Goal: Task Accomplishment & Management: Use online tool/utility

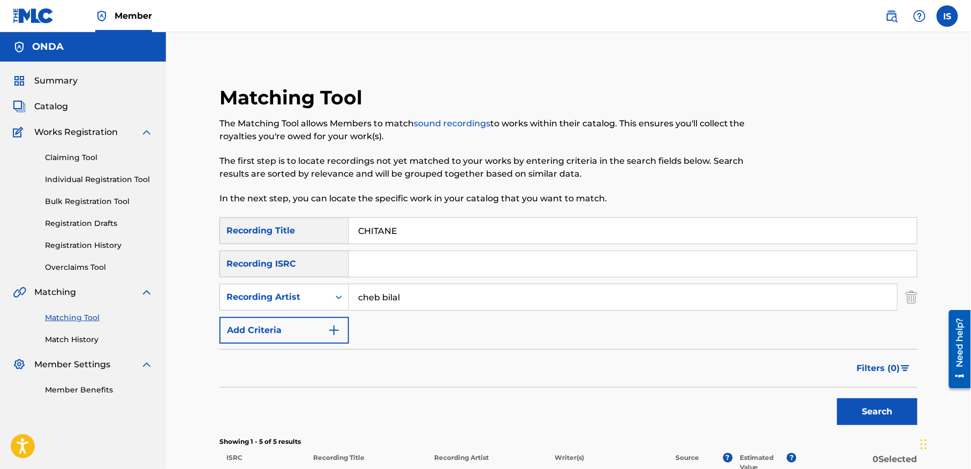
click at [396, 227] on input "CHITANE" at bounding box center [633, 231] width 568 height 26
paste input "WALINA MARGUI"
type input "[PERSON_NAME]"
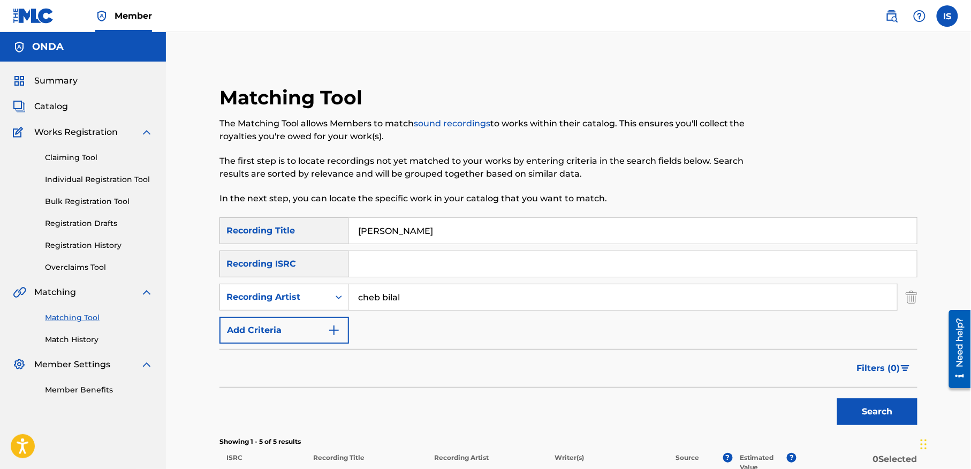
click at [878, 405] on button "Search" at bounding box center [877, 411] width 80 height 27
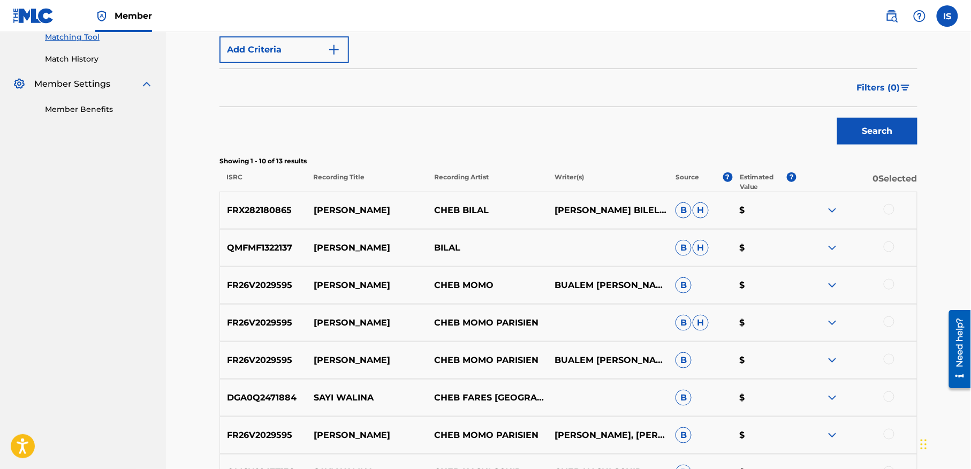
scroll to position [283, 0]
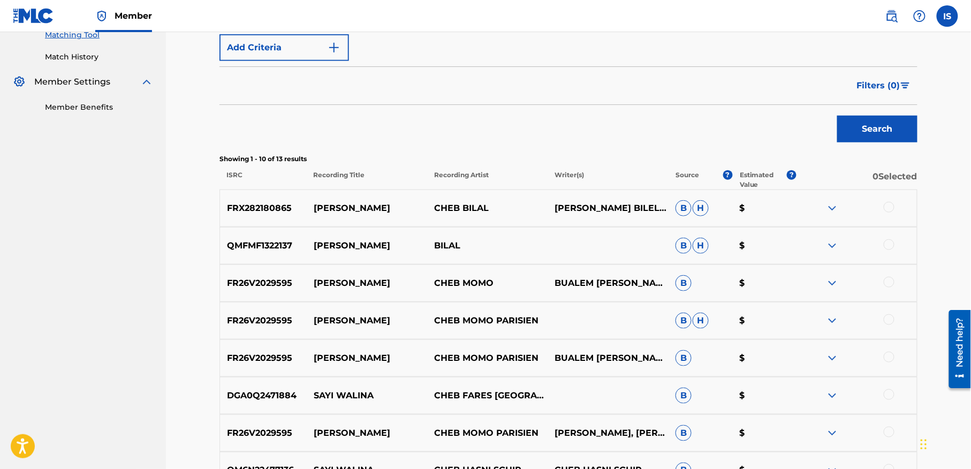
click at [888, 245] on div at bounding box center [889, 244] width 11 height 11
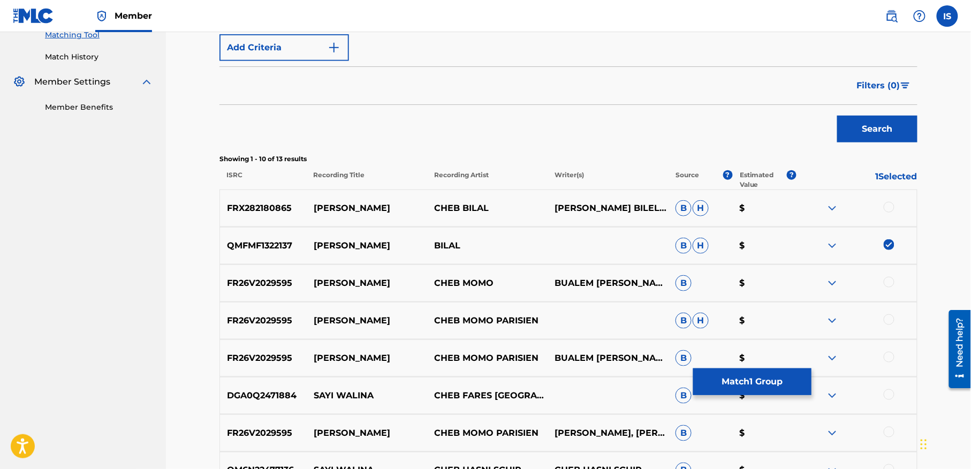
click at [887, 210] on div at bounding box center [889, 207] width 11 height 11
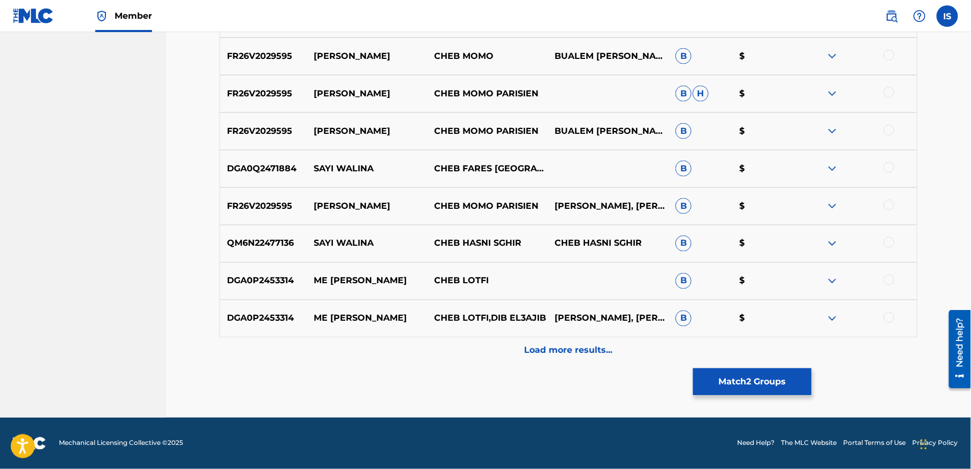
click at [590, 349] on p "Load more results..." at bounding box center [569, 350] width 88 height 13
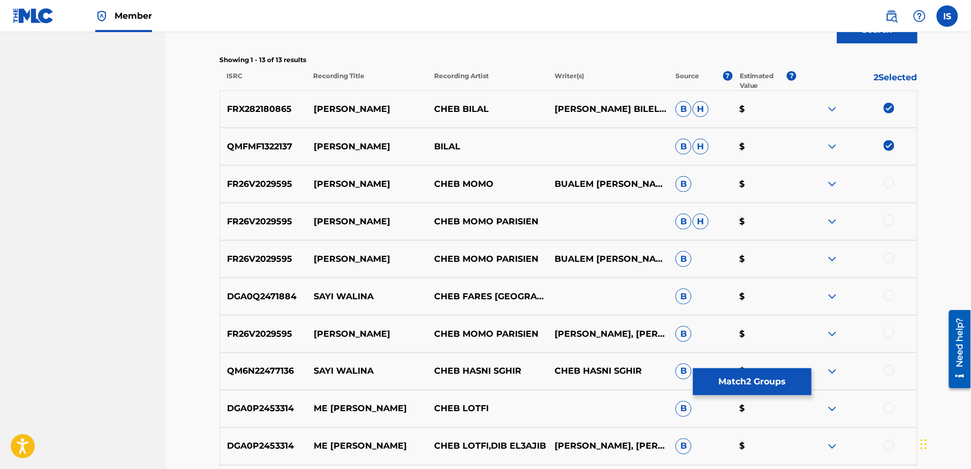
scroll to position [383, 0]
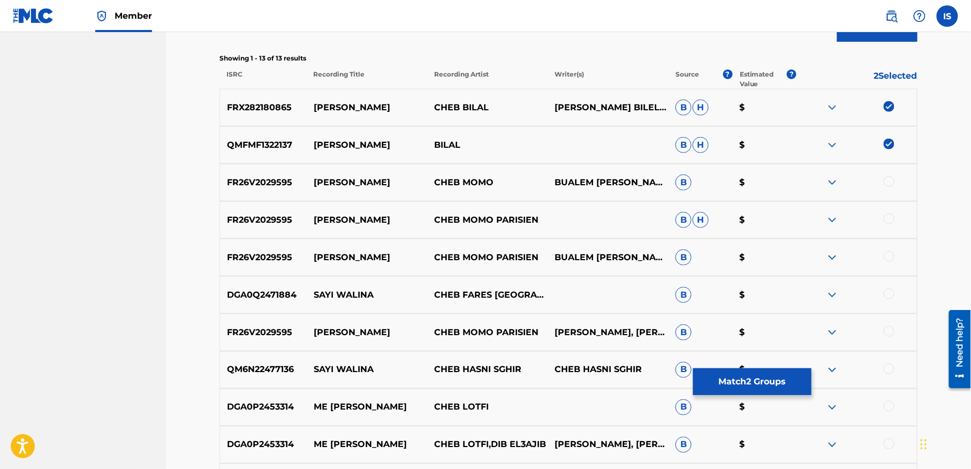
click at [716, 394] on button "Match 2 Groups" at bounding box center [752, 381] width 118 height 27
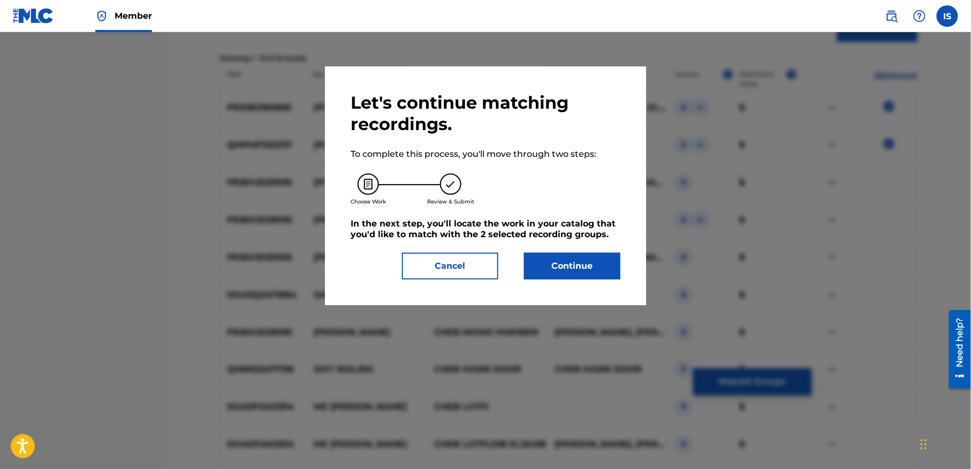
click at [559, 268] on button "Continue" at bounding box center [572, 266] width 96 height 27
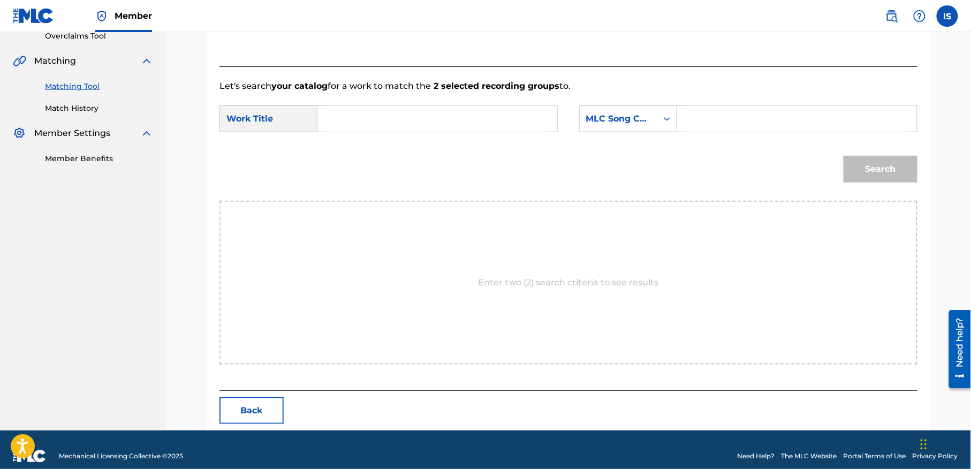
scroll to position [245, 0]
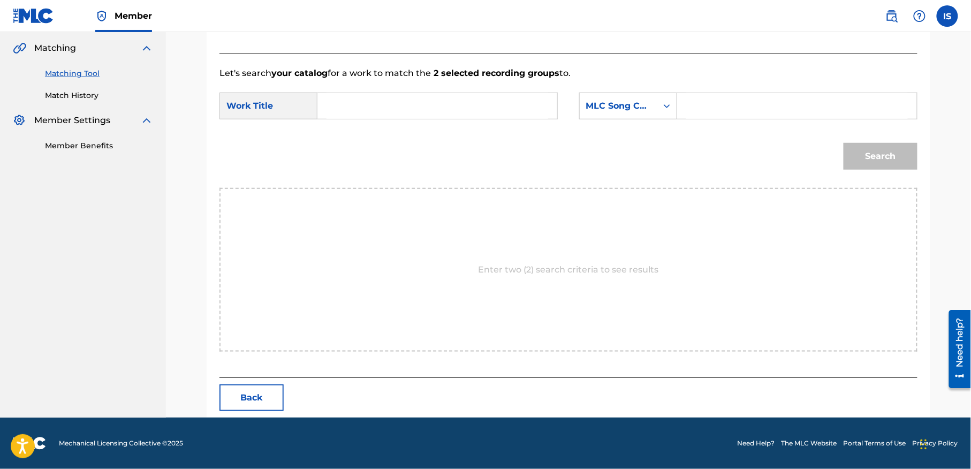
click at [391, 100] on input "Search Form" at bounding box center [437, 106] width 222 height 26
paste input "[PERSON_NAME]"
type input "[PERSON_NAME]"
click at [634, 103] on div "MLC Song Code" at bounding box center [618, 106] width 65 height 13
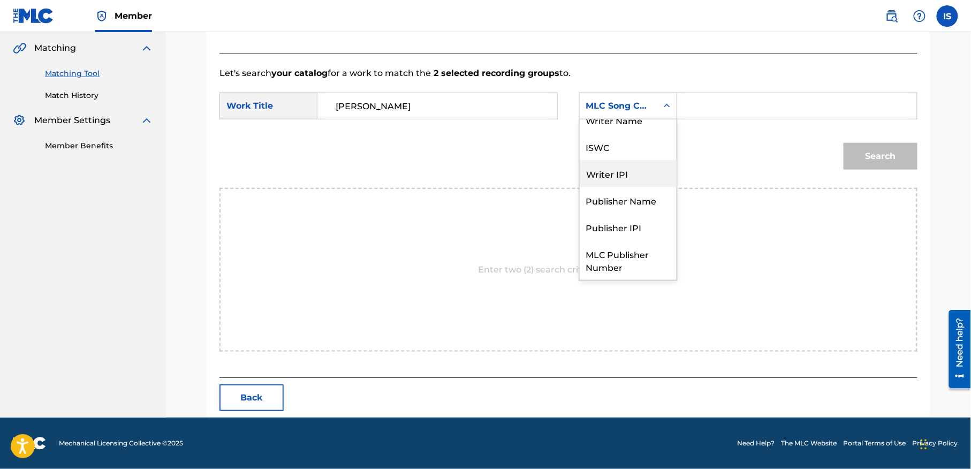
scroll to position [0, 0]
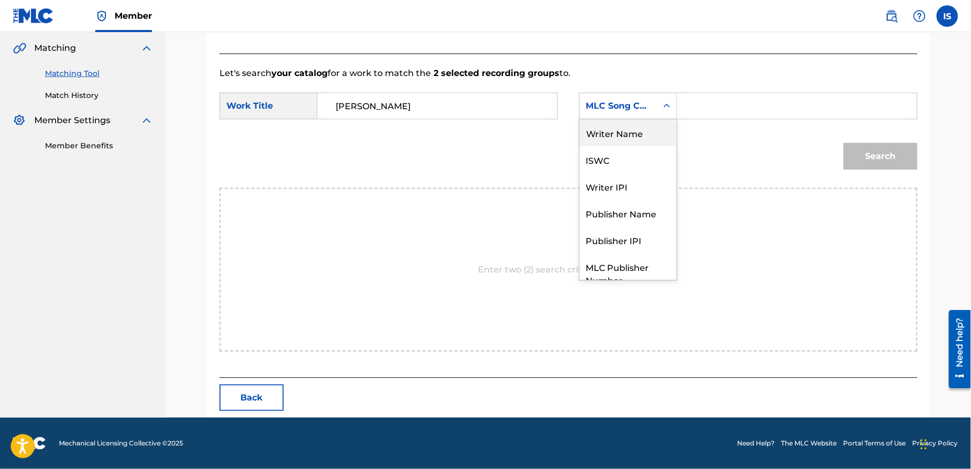
click at [641, 136] on div "Writer Name" at bounding box center [628, 132] width 97 height 27
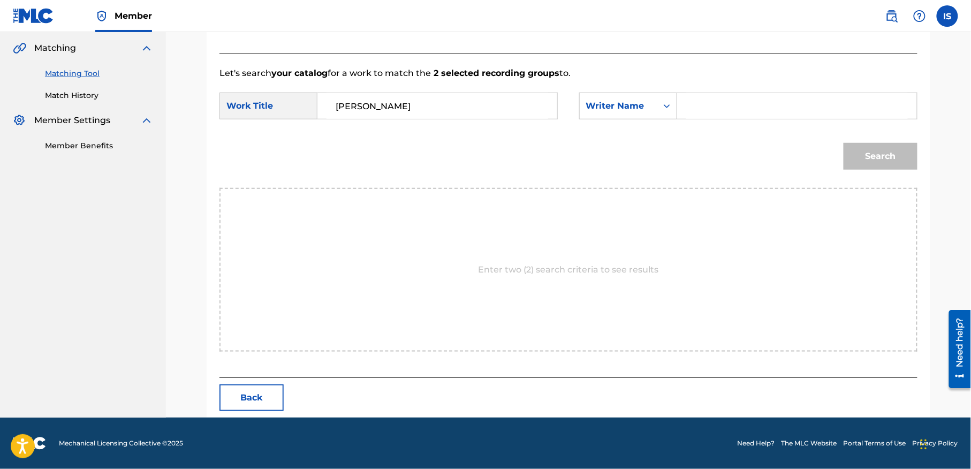
click at [735, 108] on input "Search Form" at bounding box center [797, 106] width 222 height 26
type input "moufok"
click at [891, 156] on button "Search" at bounding box center [881, 156] width 74 height 27
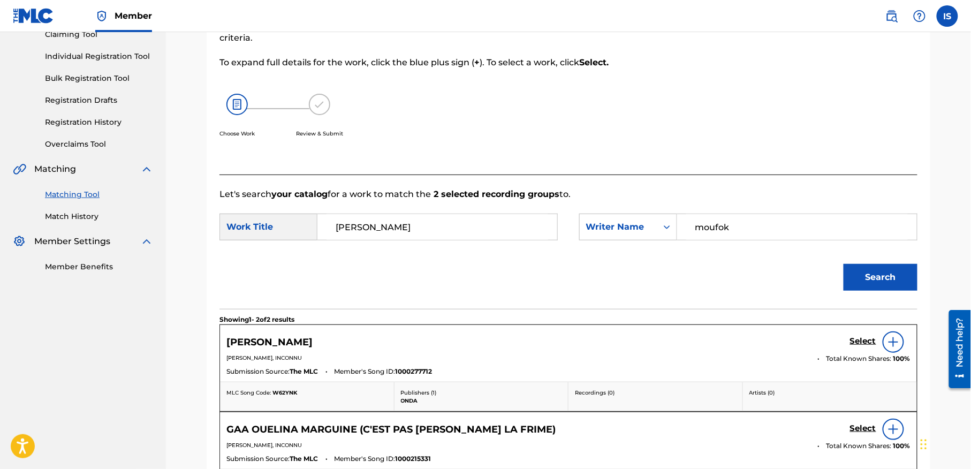
scroll to position [245, 0]
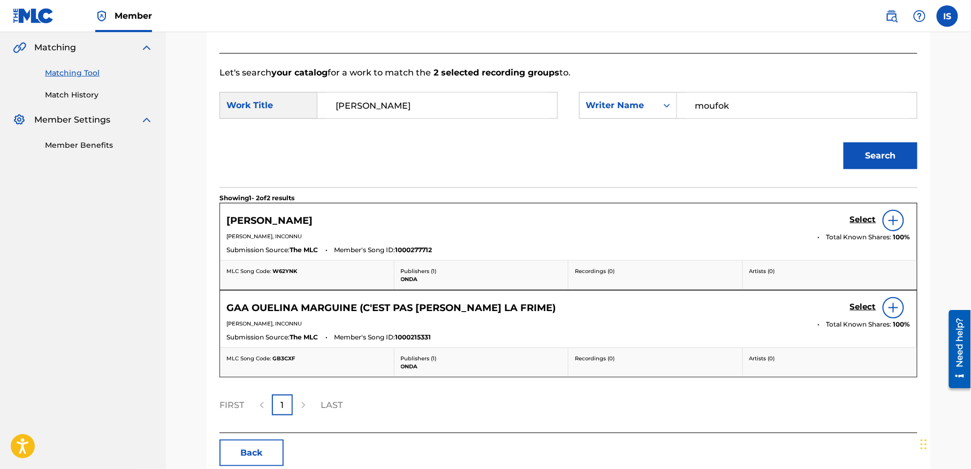
click at [868, 219] on h5 "Select" at bounding box center [863, 220] width 26 height 10
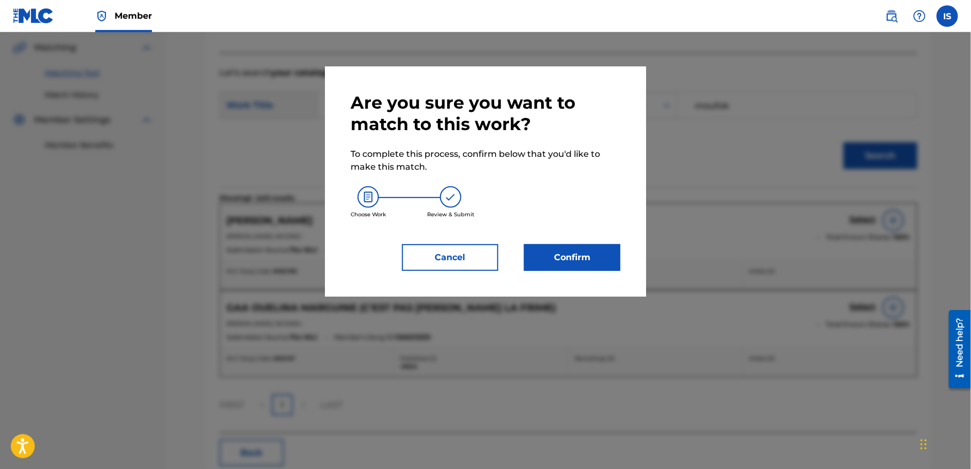
click at [591, 255] on button "Confirm" at bounding box center [572, 257] width 96 height 27
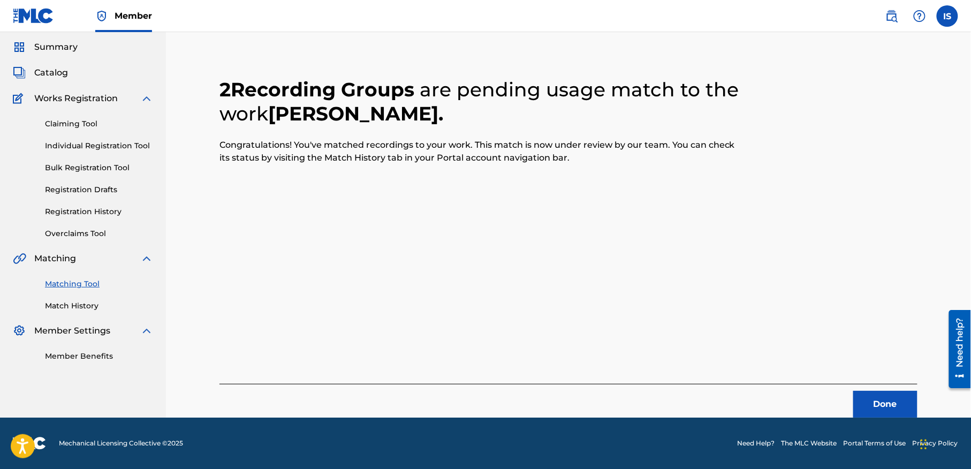
scroll to position [33, 0]
click at [625, 292] on div "2 Recording Groups are pending usage match to the work WALINA MARGUINE . Congra…" at bounding box center [568, 235] width 698 height 366
click at [878, 408] on button "Done" at bounding box center [885, 404] width 64 height 27
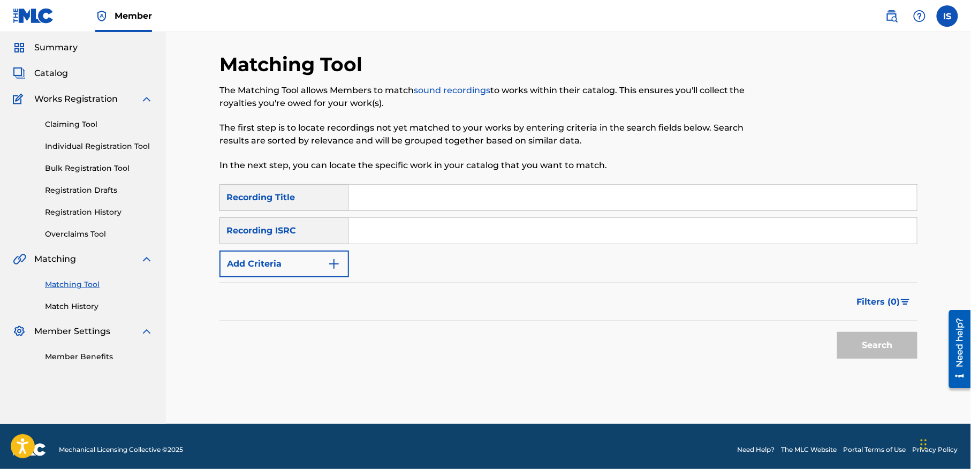
click at [466, 195] on input "Search Form" at bounding box center [633, 198] width 568 height 26
paste input "[PERSON_NAME] SGHIR MAKAN [DEMOGRAPHIC_DATA] TAANDOUH"
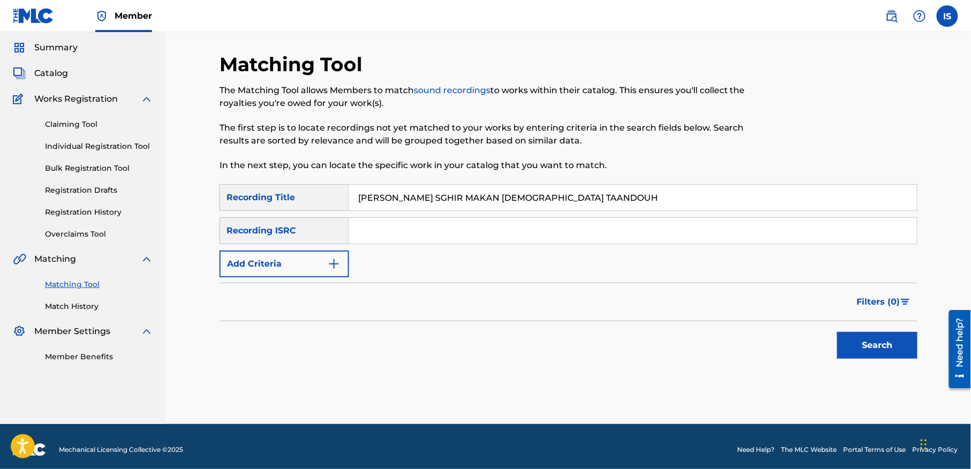
type input "[PERSON_NAME] SGHIR MAKAN [DEMOGRAPHIC_DATA] TAANDOUH"
click at [272, 262] on button "Add Criteria" at bounding box center [284, 263] width 130 height 27
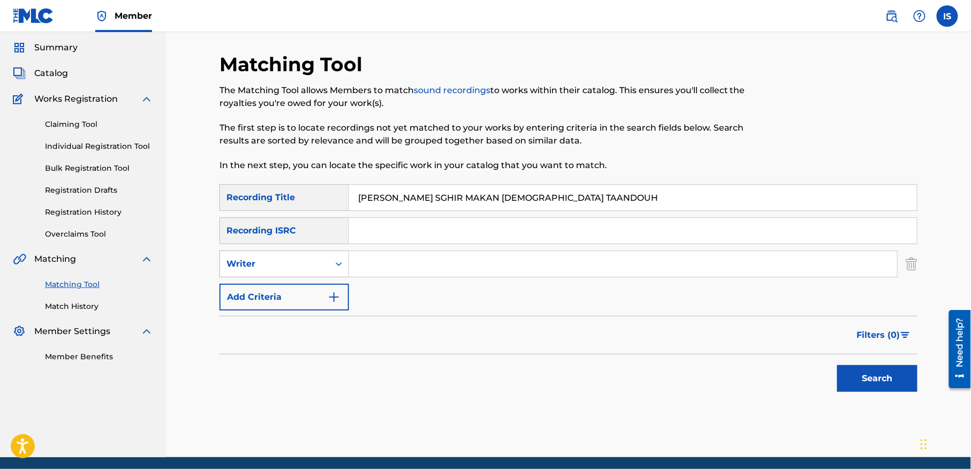
click at [299, 262] on div "Writer" at bounding box center [274, 263] width 96 height 13
click at [295, 285] on div "Recording Artist" at bounding box center [284, 290] width 128 height 27
click at [413, 259] on input "Search Form" at bounding box center [623, 264] width 548 height 26
type input "cheb bilal"
click at [856, 384] on button "Search" at bounding box center [877, 378] width 80 height 27
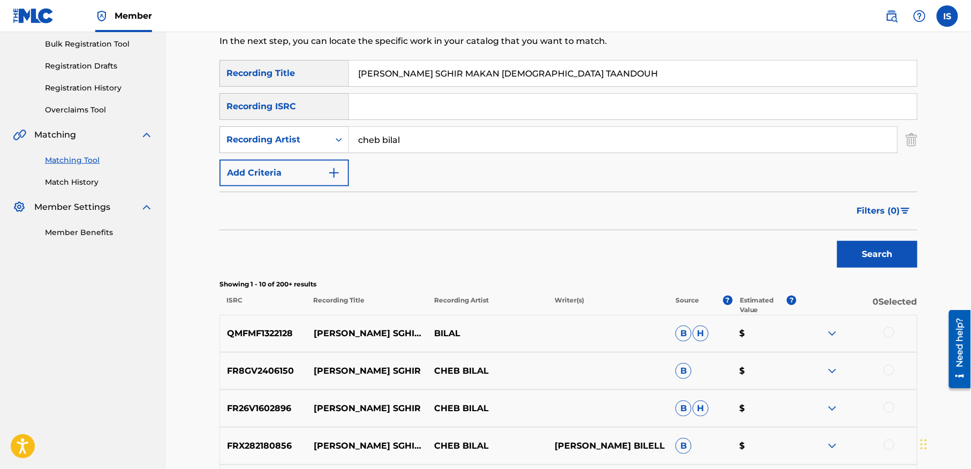
scroll to position [161, 0]
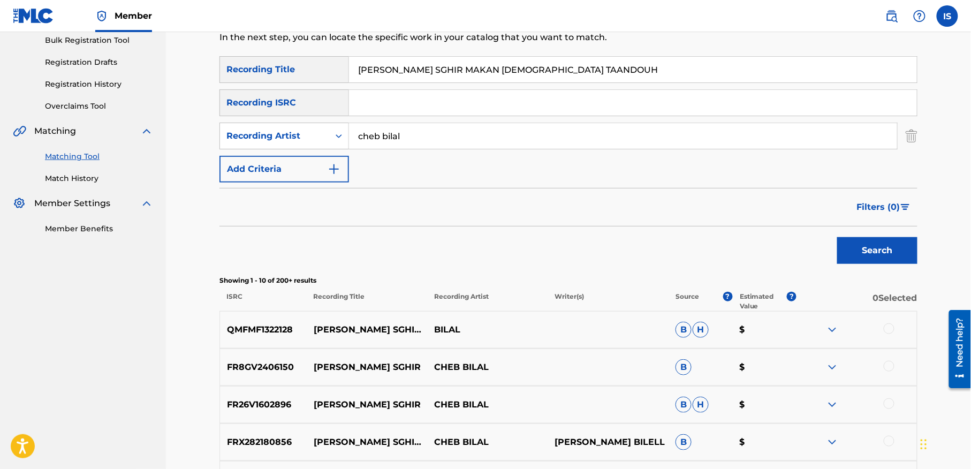
click at [891, 326] on div at bounding box center [889, 328] width 11 height 11
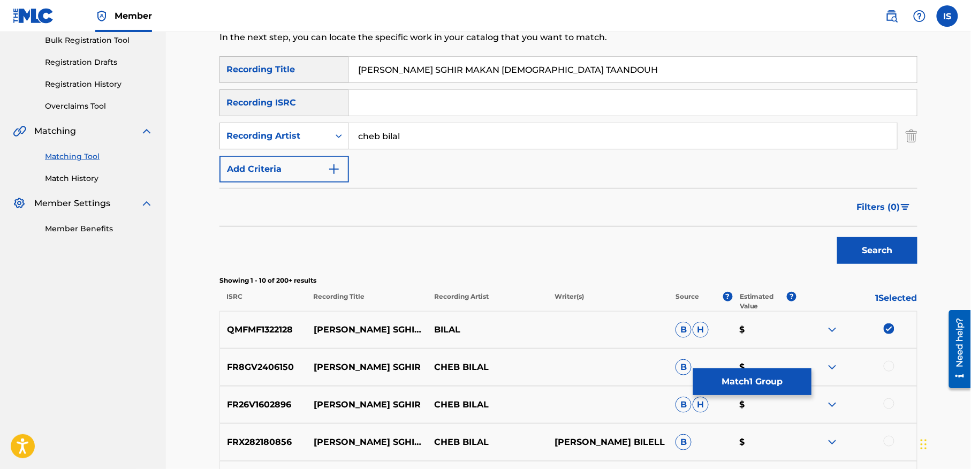
click at [884, 368] on div at bounding box center [889, 366] width 11 height 11
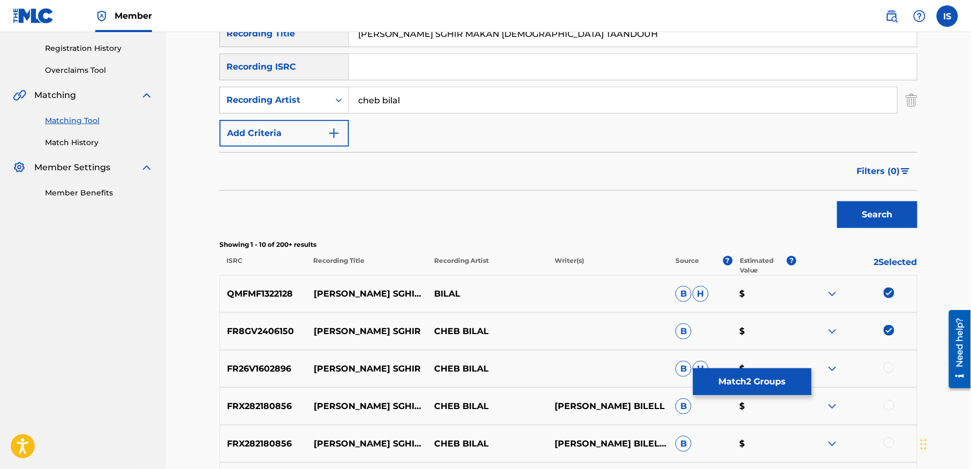
scroll to position [198, 0]
click at [887, 366] on div at bounding box center [889, 367] width 11 height 11
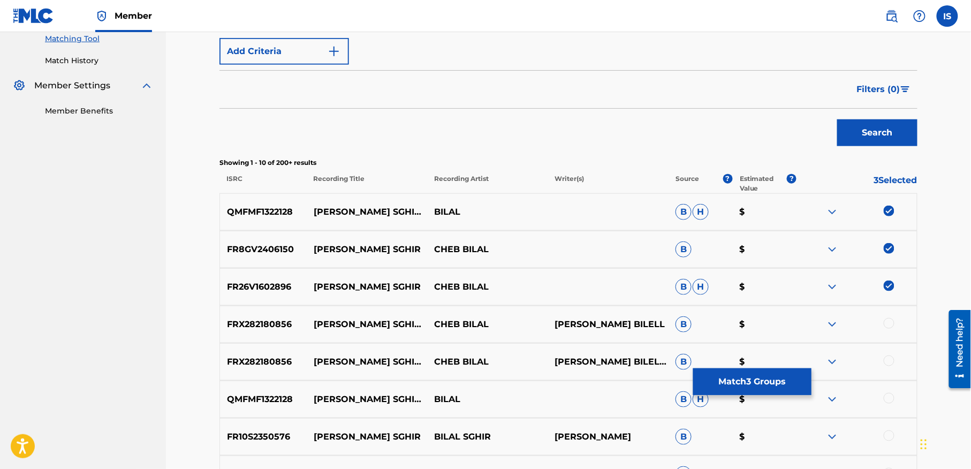
scroll to position [279, 0]
click at [885, 320] on div at bounding box center [889, 322] width 11 height 11
click at [889, 360] on div at bounding box center [889, 360] width 11 height 11
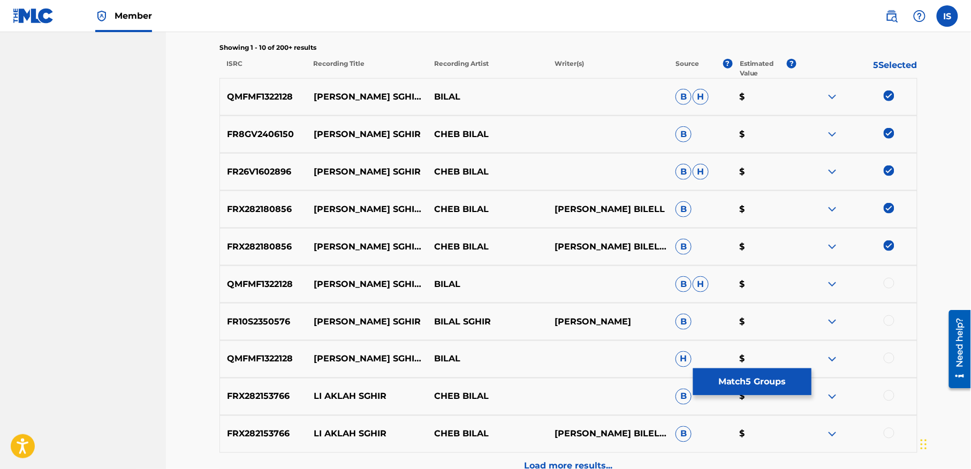
scroll to position [394, 0]
click at [887, 284] on div at bounding box center [889, 282] width 11 height 11
click at [887, 320] on div at bounding box center [889, 320] width 11 height 11
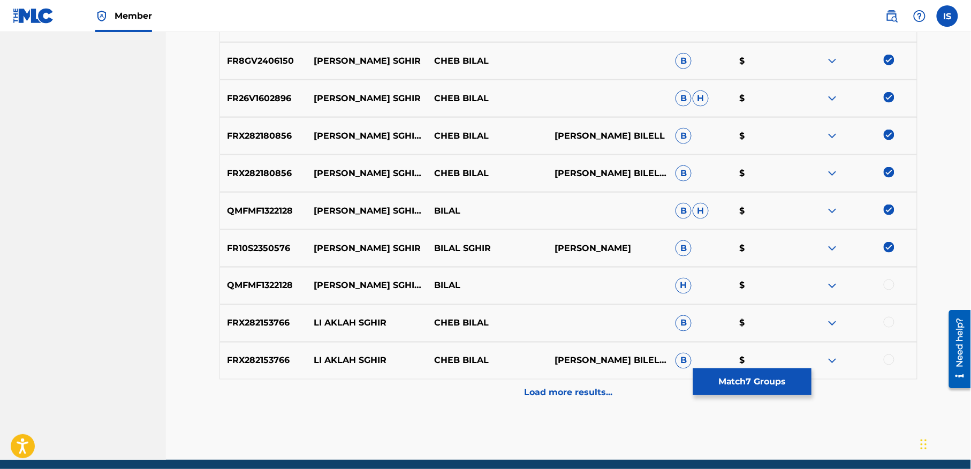
scroll to position [468, 0]
click at [887, 285] on div at bounding box center [889, 284] width 11 height 11
click at [887, 320] on div at bounding box center [889, 321] width 11 height 11
click at [888, 358] on div at bounding box center [889, 359] width 11 height 11
click at [557, 400] on div "Load more results..." at bounding box center [568, 392] width 698 height 27
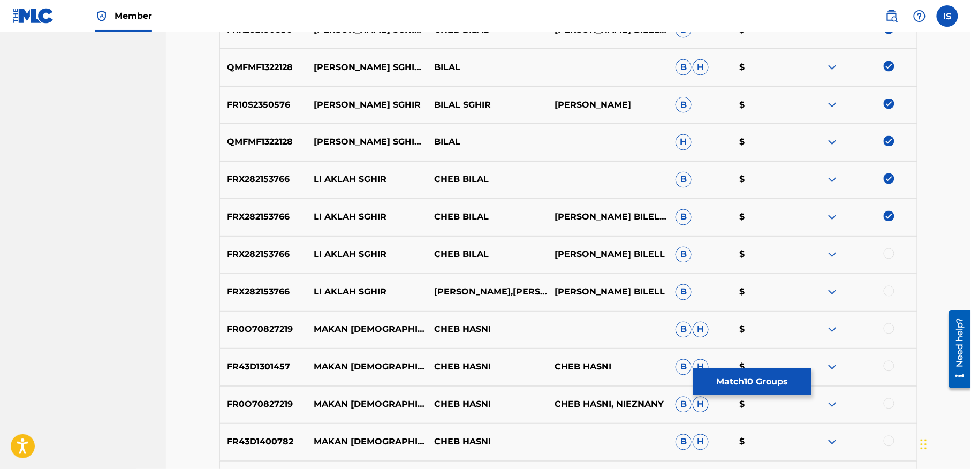
scroll to position [616, 0]
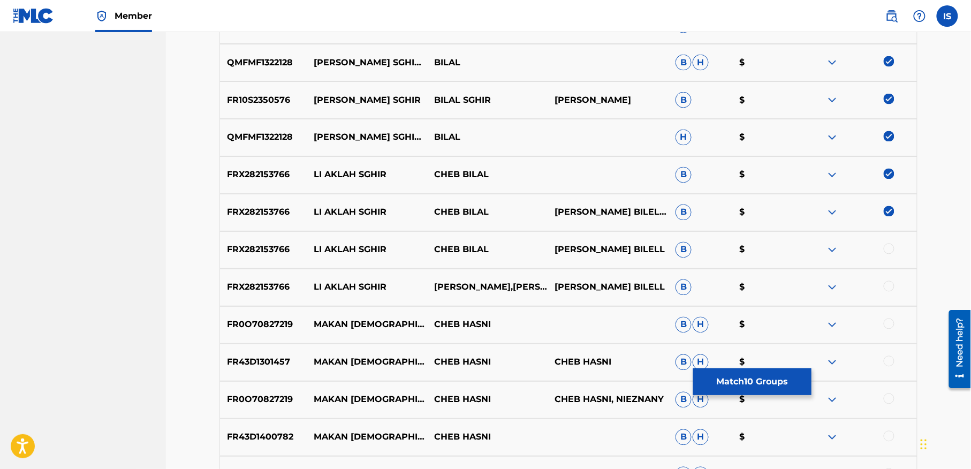
click at [887, 247] on div at bounding box center [889, 249] width 11 height 11
click at [891, 285] on div at bounding box center [889, 286] width 11 height 11
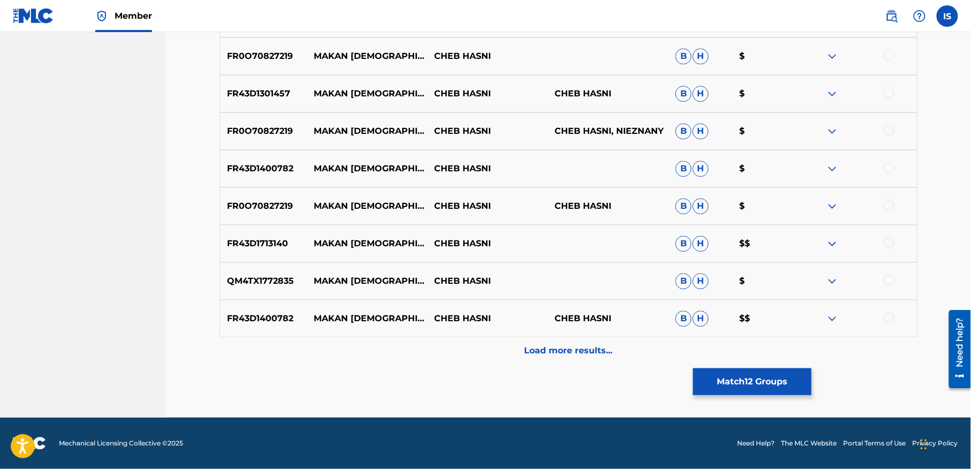
scroll to position [0, 0]
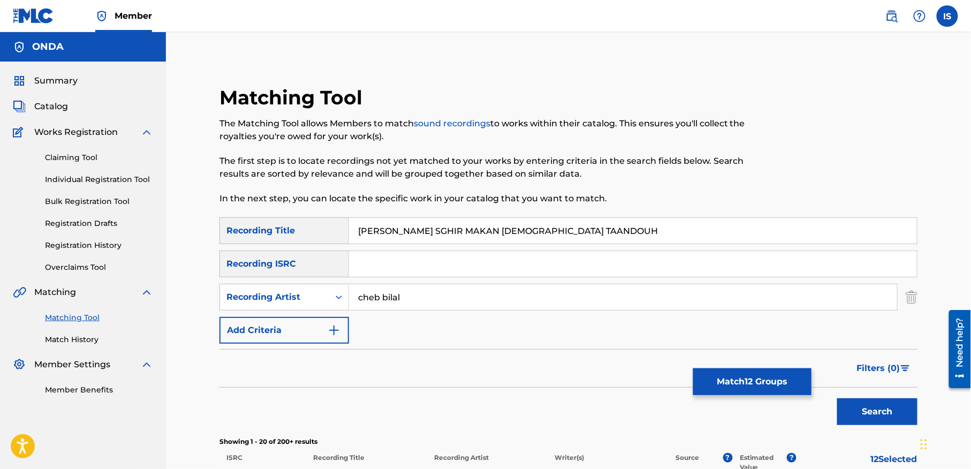
click at [732, 382] on button "Match 12 Groups" at bounding box center [752, 381] width 118 height 27
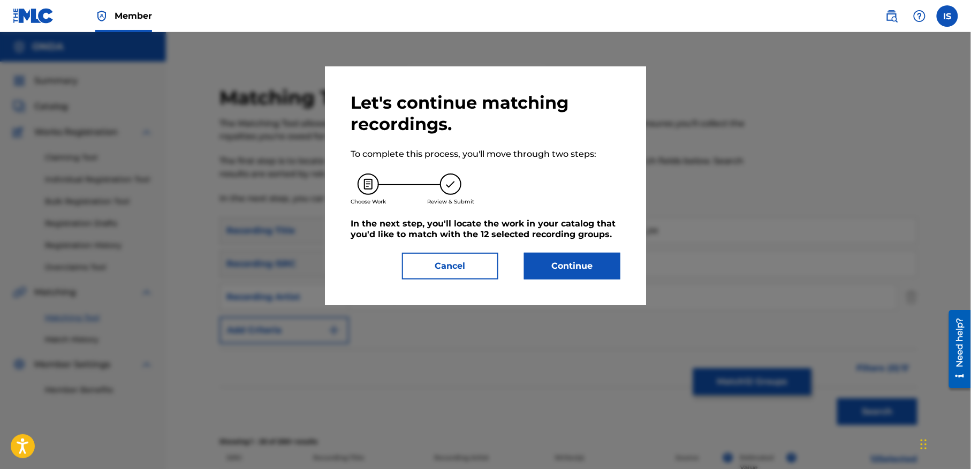
click at [558, 275] on button "Continue" at bounding box center [572, 266] width 96 height 27
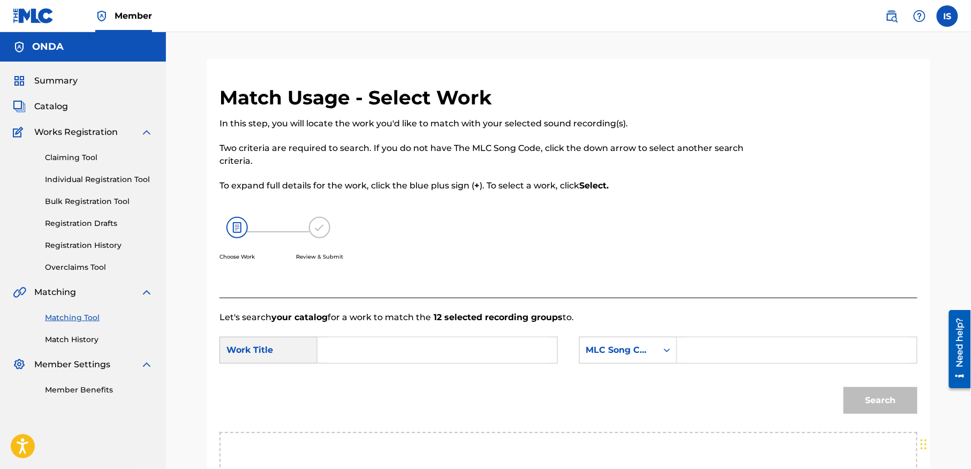
click at [429, 378] on div "Search" at bounding box center [568, 404] width 698 height 56
click at [405, 356] on input "Search Form" at bounding box center [437, 350] width 222 height 26
paste input "[PERSON_NAME] SGHIR MAKAN [DEMOGRAPHIC_DATA] TAANDOUH"
type input "[PERSON_NAME] SGHIR MAKAN [DEMOGRAPHIC_DATA] TAANDOUH"
click at [640, 347] on div "MLC Song Code" at bounding box center [628, 350] width 98 height 27
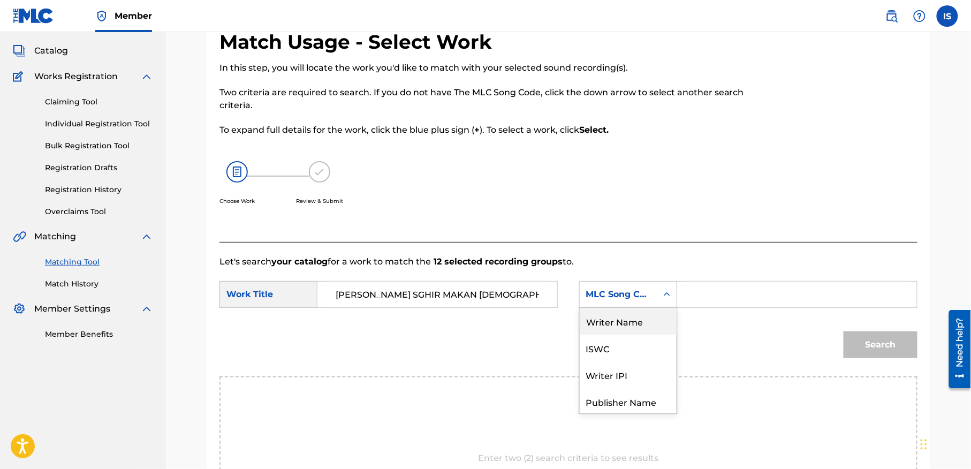
click at [638, 317] on div "Writer Name" at bounding box center [628, 321] width 97 height 27
click at [721, 290] on input "Search Form" at bounding box center [797, 295] width 222 height 26
type input "moufok"
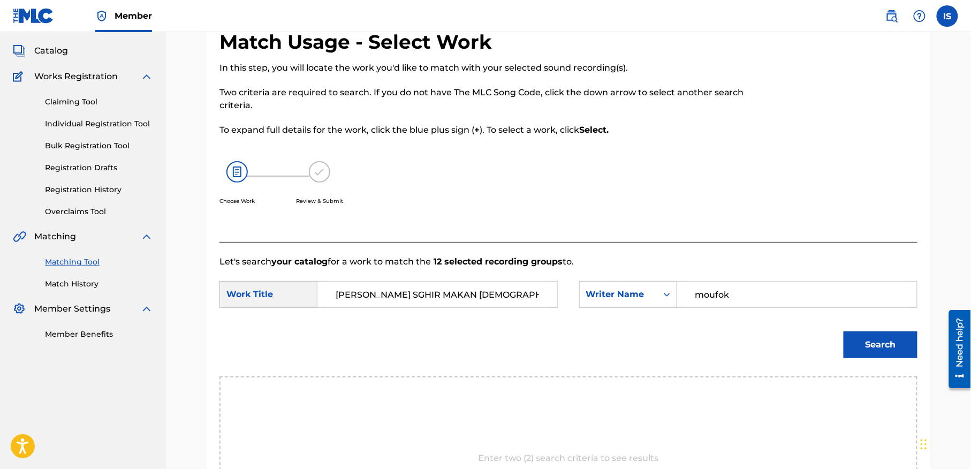
click at [866, 338] on button "Search" at bounding box center [881, 344] width 74 height 27
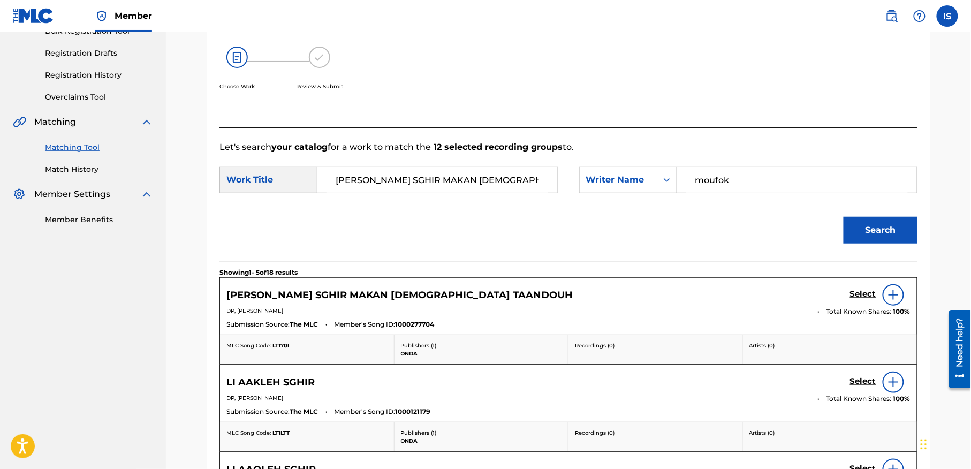
scroll to position [212, 0]
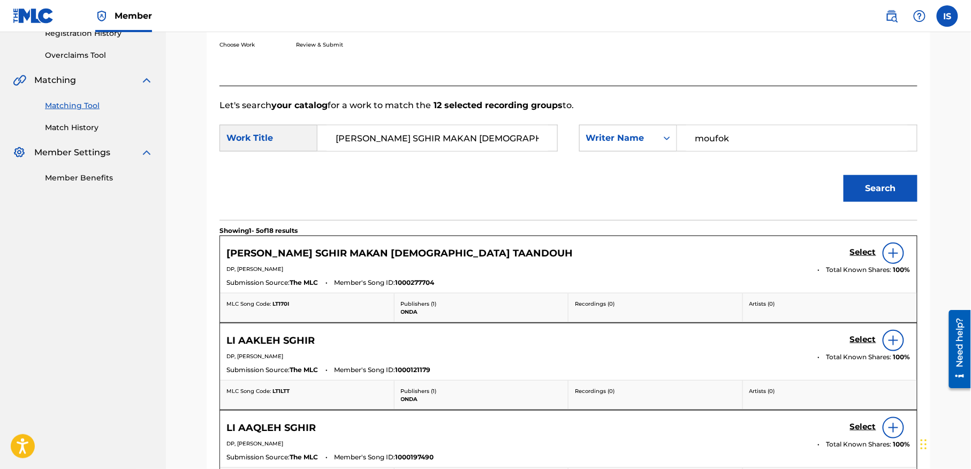
click at [859, 255] on h5 "Select" at bounding box center [863, 252] width 26 height 10
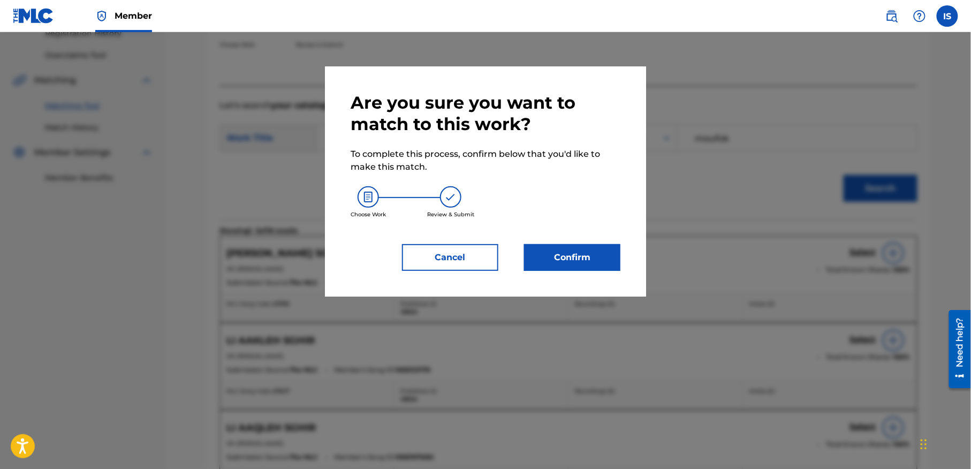
click at [576, 262] on button "Confirm" at bounding box center [572, 257] width 96 height 27
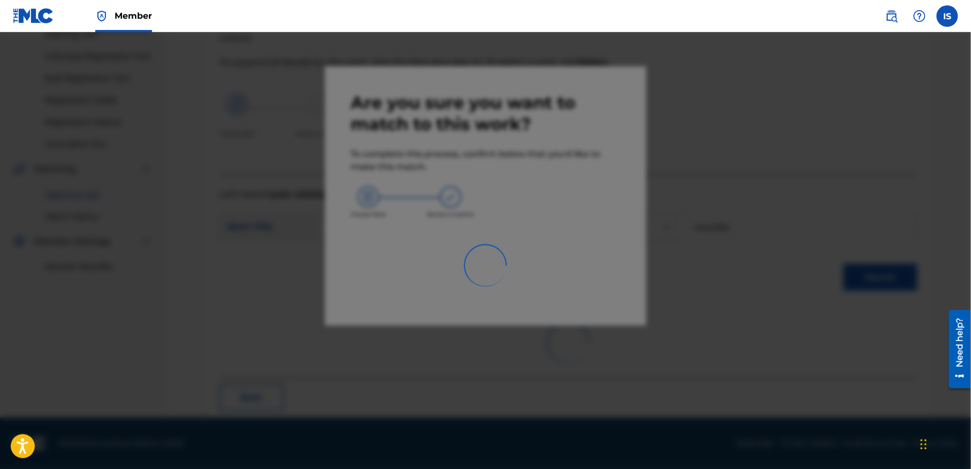
scroll to position [33, 0]
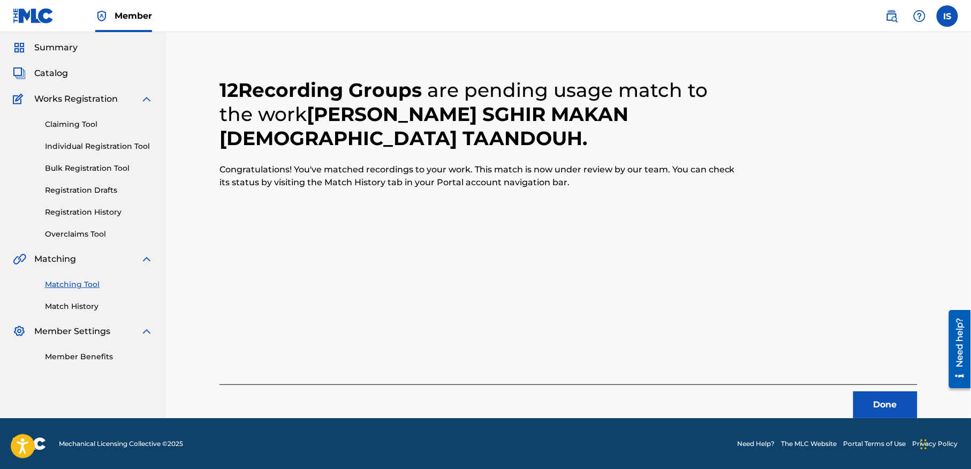
click at [871, 406] on button "Done" at bounding box center [885, 404] width 64 height 27
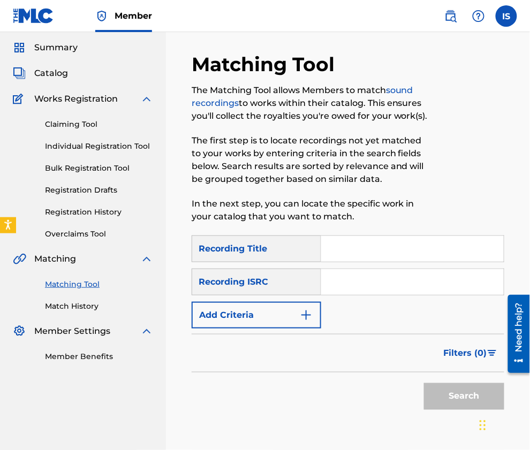
click at [375, 257] on input "Search Form" at bounding box center [412, 249] width 183 height 26
paste input "BNADEM WALA DIB"
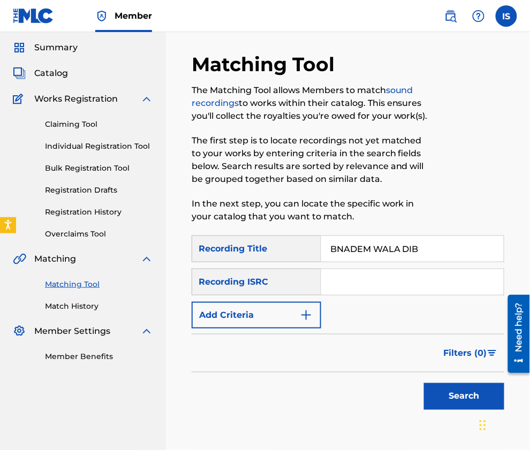
type input "BNADEM WALA DIB"
click at [279, 316] on button "Add Criteria" at bounding box center [257, 315] width 130 height 27
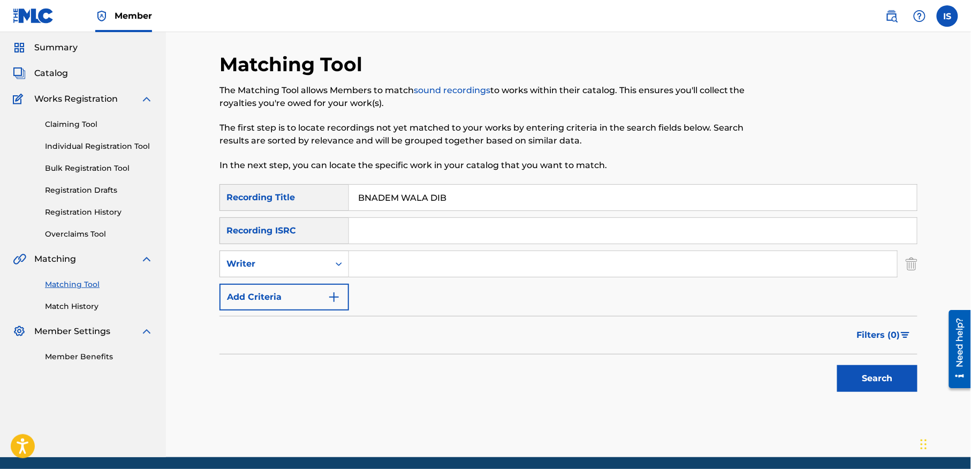
click at [283, 302] on button "Add Criteria" at bounding box center [284, 297] width 130 height 27
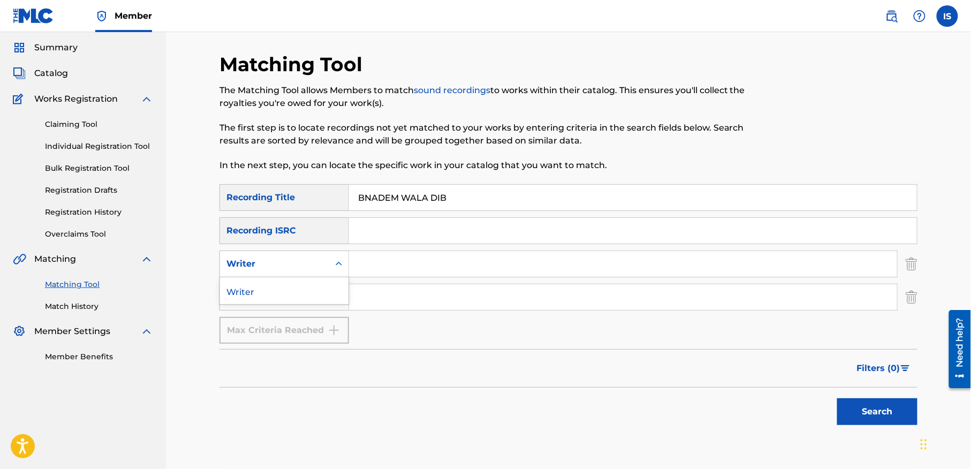
click at [294, 263] on div "Writer" at bounding box center [274, 263] width 96 height 13
click at [427, 362] on div "Filters ( 0 )" at bounding box center [568, 368] width 698 height 39
click at [305, 296] on div "Recording Artist" at bounding box center [274, 297] width 96 height 13
click at [299, 322] on div "Recording Artist" at bounding box center [284, 323] width 128 height 27
click at [382, 296] on input "Search Form" at bounding box center [623, 297] width 548 height 26
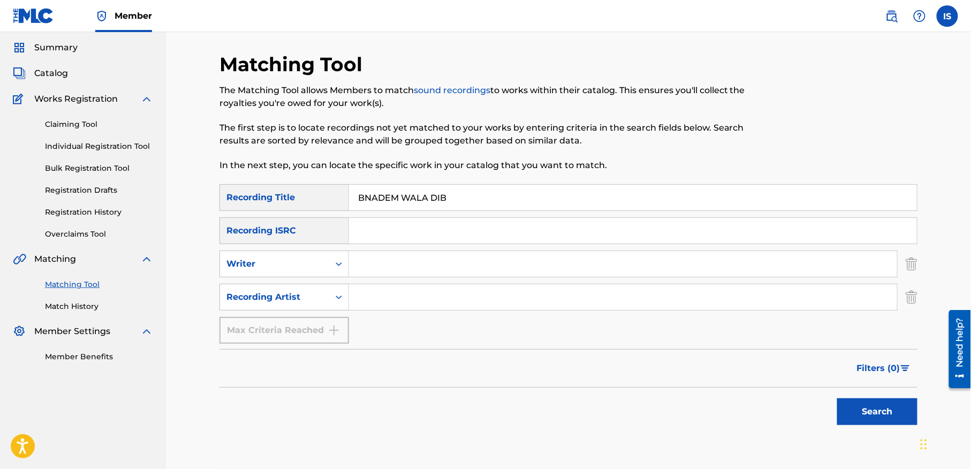
type input "cheb bilal"
click at [900, 403] on button "Search" at bounding box center [877, 411] width 80 height 27
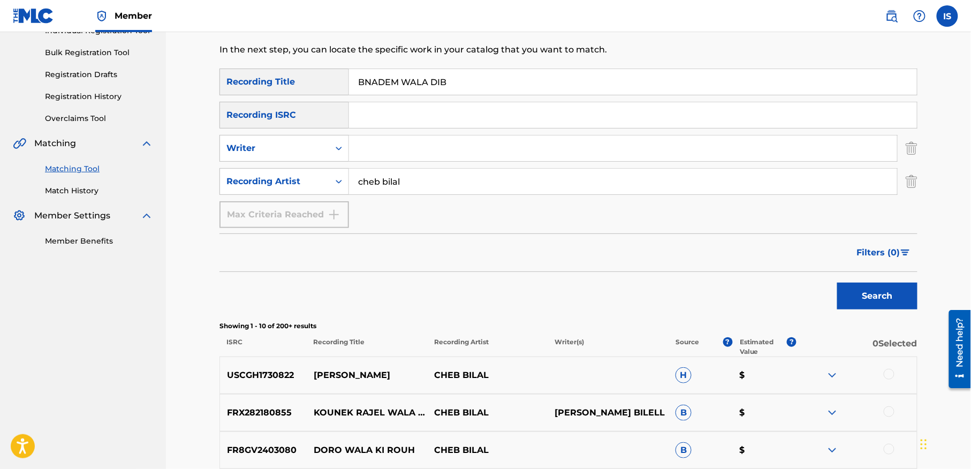
scroll to position [150, 0]
click at [418, 85] on input "BNADEM WALA DIB" at bounding box center [633, 81] width 568 height 26
click at [837, 282] on button "Search" at bounding box center [877, 295] width 80 height 27
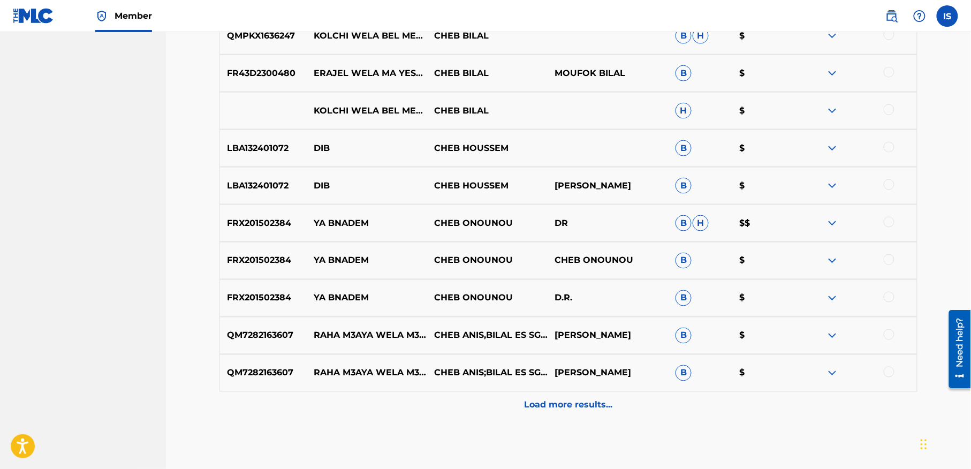
scroll to position [78, 0]
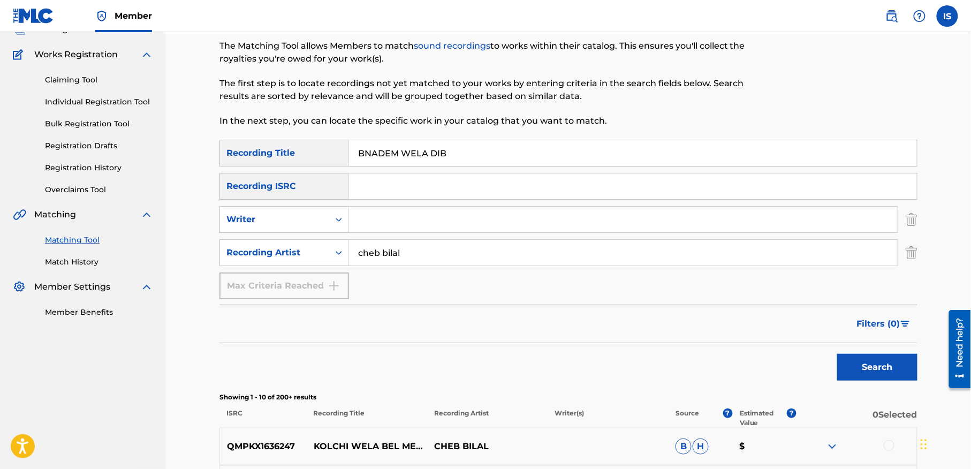
click at [418, 151] on input "BNADEM WELA DIB" at bounding box center [633, 153] width 568 height 26
paste input "ZAAMA TOUILILEK"
type input "ZAAMA TOUILILEK"
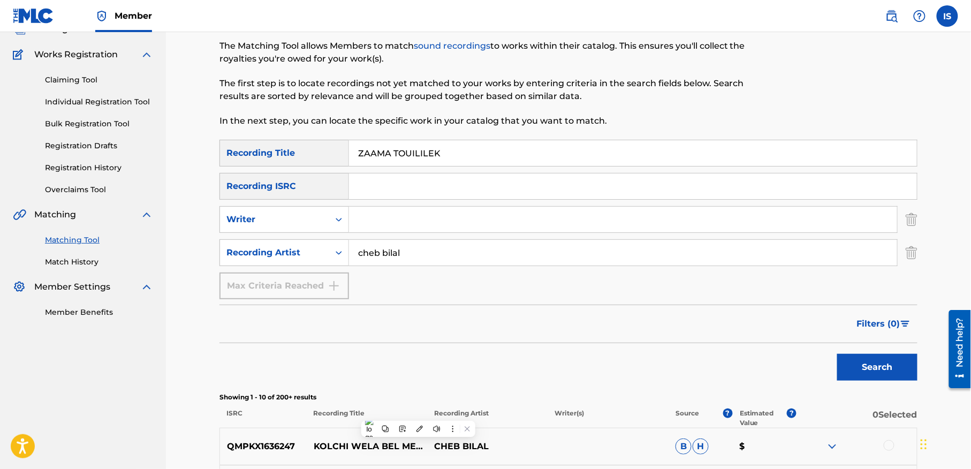
click at [837, 354] on button "Search" at bounding box center [877, 367] width 80 height 27
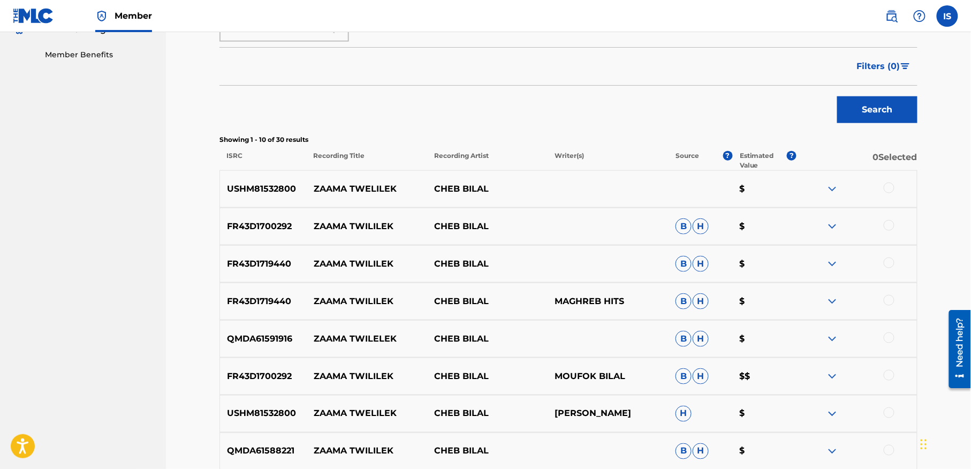
scroll to position [345, 0]
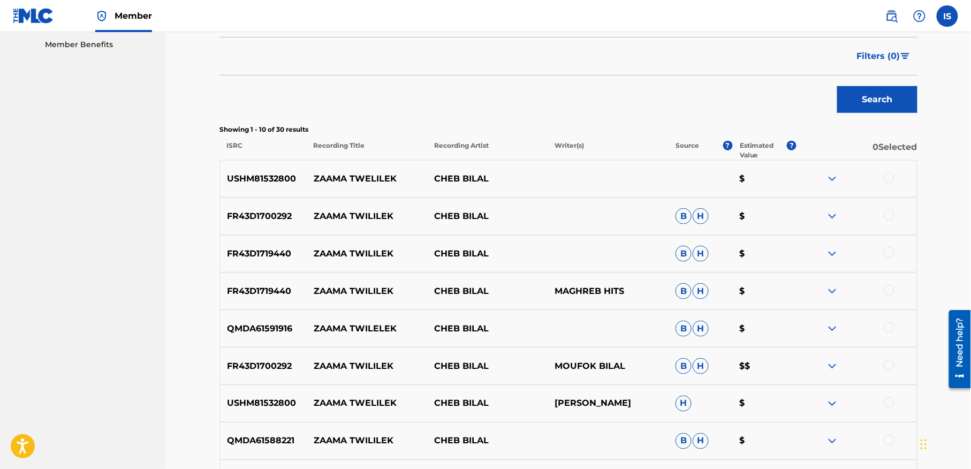
click at [888, 176] on div at bounding box center [889, 177] width 11 height 11
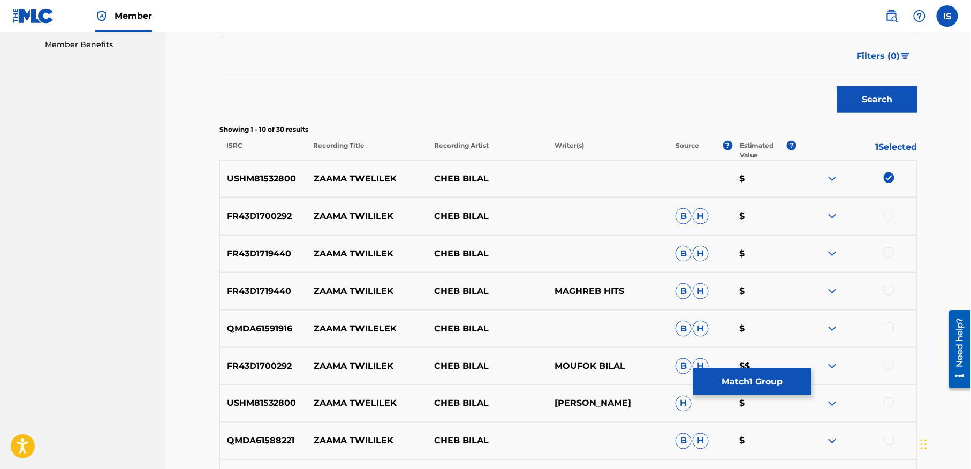
click at [886, 215] on div at bounding box center [889, 215] width 11 height 11
click at [887, 252] on div at bounding box center [889, 252] width 11 height 11
click at [883, 293] on div at bounding box center [856, 291] width 120 height 13
click at [888, 292] on div at bounding box center [889, 290] width 11 height 11
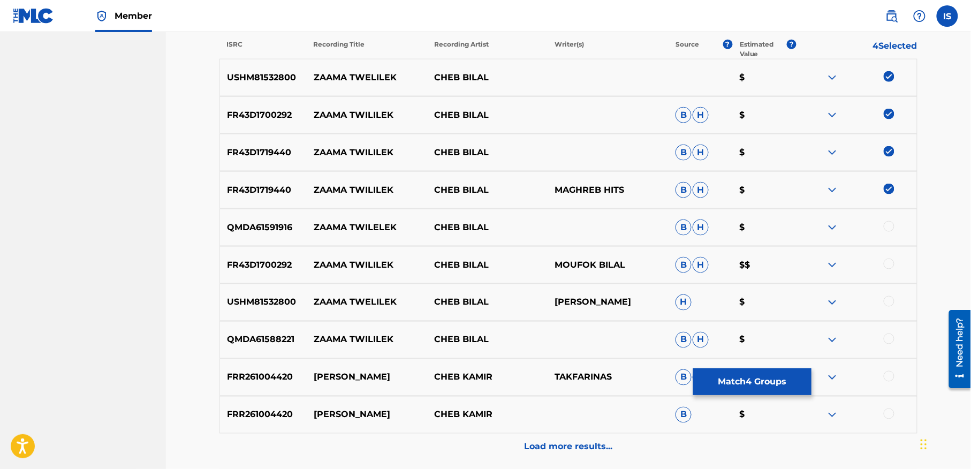
scroll to position [448, 0]
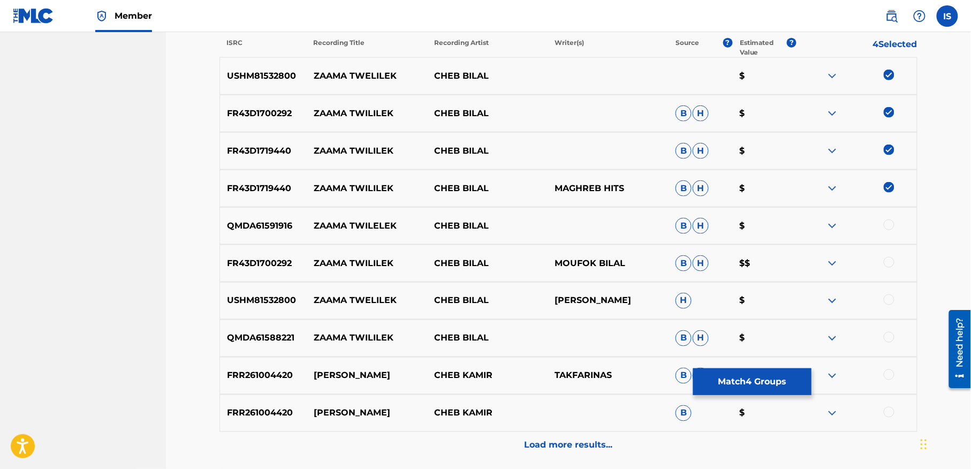
click at [888, 223] on div at bounding box center [889, 224] width 11 height 11
click at [883, 272] on div "FR43D1700292 ZAAMA TWILILEK CHEB BILAL MOUFOK BILAL B H $$" at bounding box center [568, 263] width 698 height 37
click at [888, 257] on div at bounding box center [889, 262] width 11 height 11
click at [887, 302] on div at bounding box center [889, 299] width 11 height 11
click at [887, 332] on div at bounding box center [889, 337] width 11 height 11
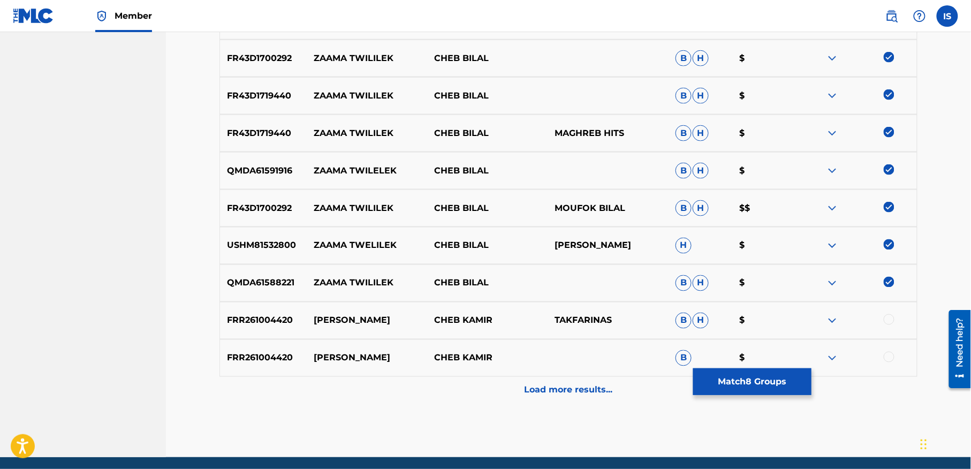
click at [581, 384] on p "Load more results..." at bounding box center [569, 390] width 88 height 13
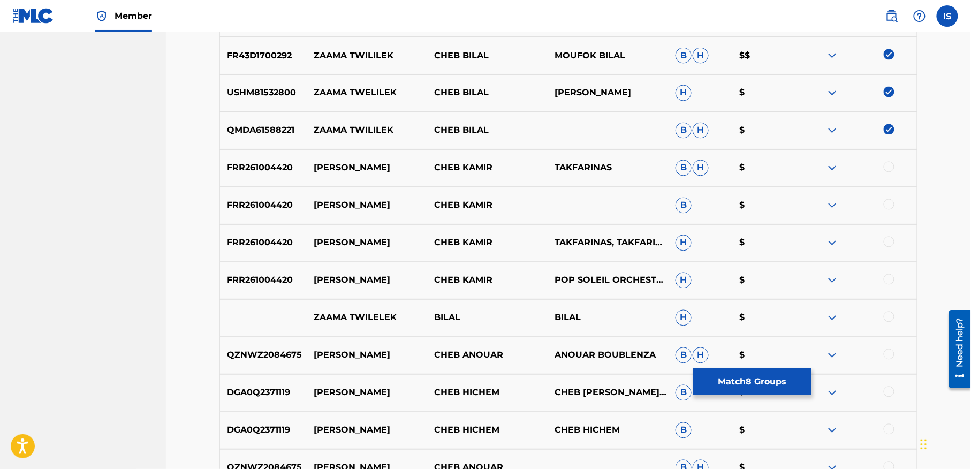
scroll to position [658, 0]
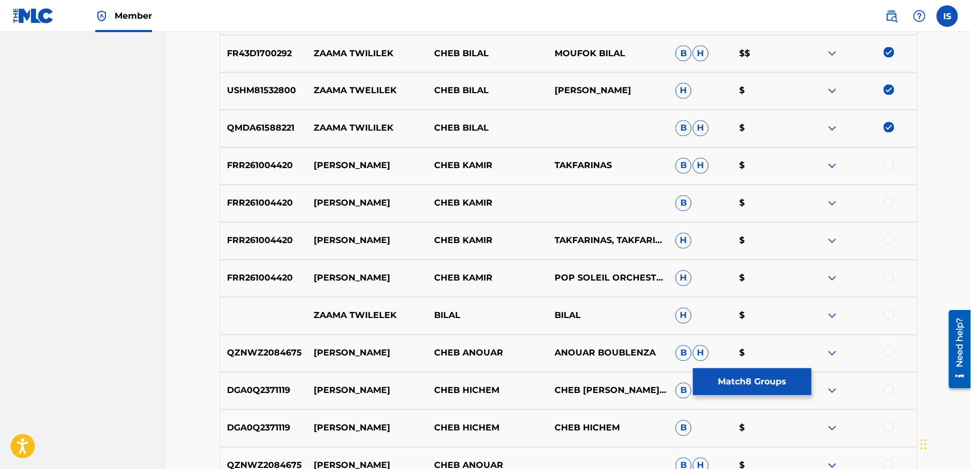
click at [884, 314] on div at bounding box center [889, 314] width 11 height 11
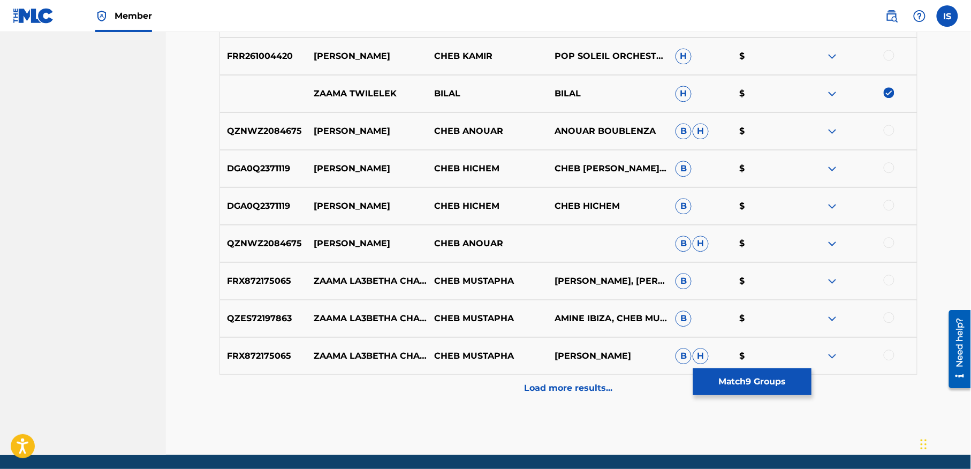
click at [577, 382] on p "Load more results..." at bounding box center [569, 388] width 88 height 13
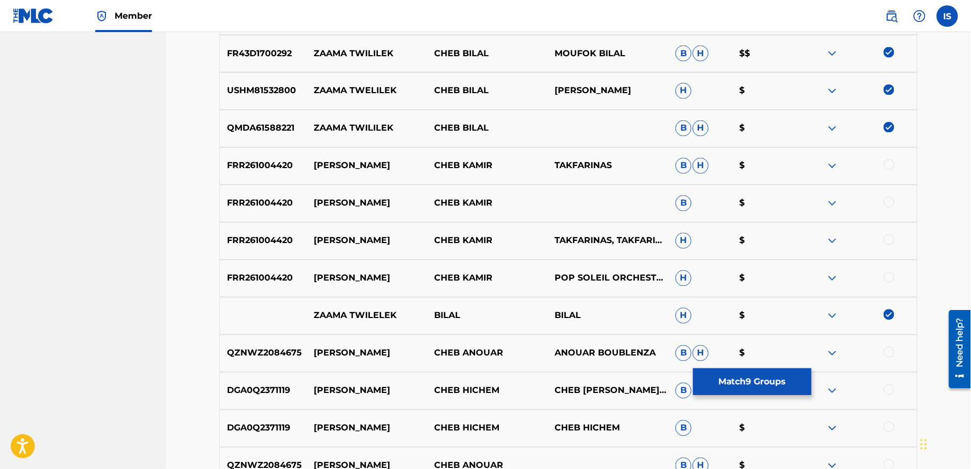
scroll to position [0, 0]
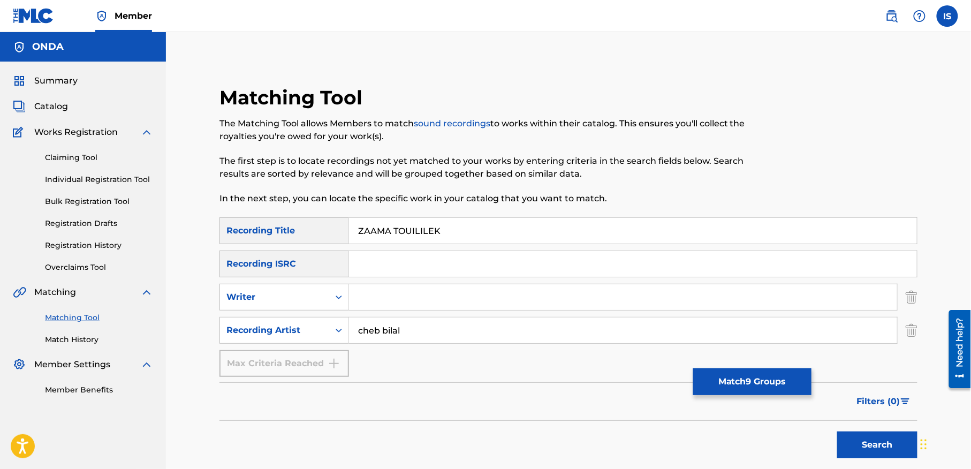
click at [774, 385] on button "Match 9 Groups" at bounding box center [752, 381] width 118 height 27
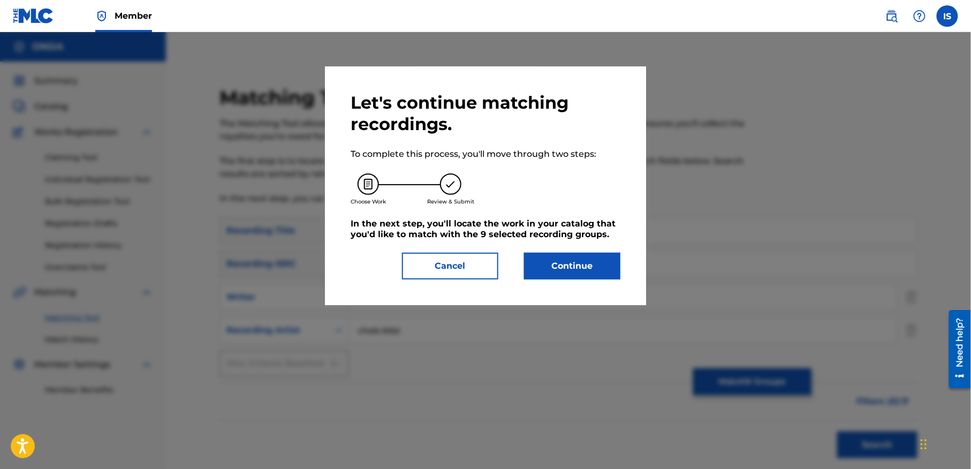
drag, startPoint x: 542, startPoint y: 259, endPoint x: 540, endPoint y: 272, distance: 12.9
click at [540, 272] on button "Continue" at bounding box center [572, 266] width 96 height 27
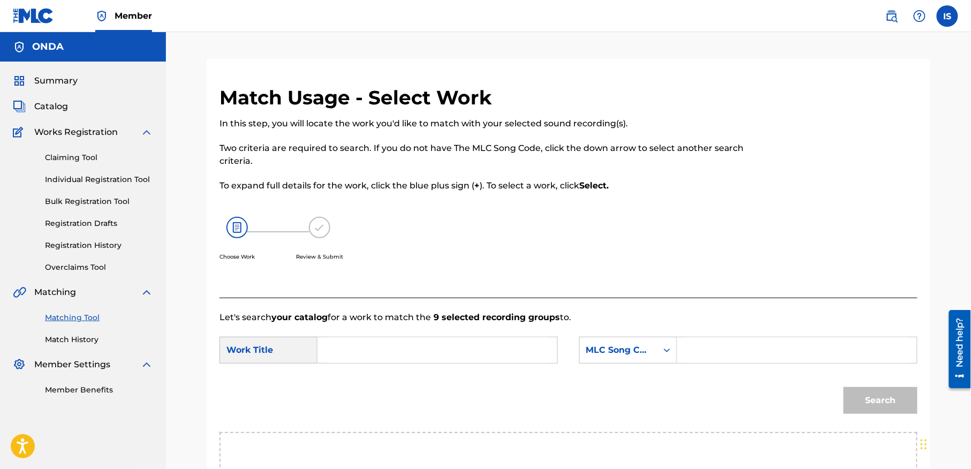
click at [325, 346] on div "Search Form" at bounding box center [437, 350] width 240 height 27
click at [389, 362] on input "Search Form" at bounding box center [437, 350] width 222 height 26
paste input "ZAAMA TOUILILEK"
type input "ZAAMA TOUILILEK"
click at [626, 343] on div "7 results available. Use Up and Down to choose options, press Enter to select t…" at bounding box center [628, 350] width 98 height 27
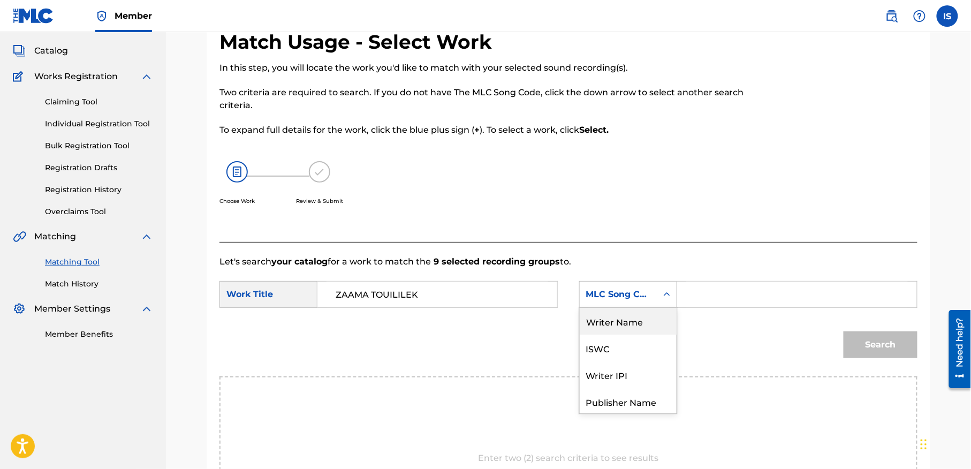
click at [648, 319] on div "Writer Name" at bounding box center [628, 321] width 97 height 27
click at [735, 292] on input "Search Form" at bounding box center [797, 295] width 222 height 26
type input "moufok"
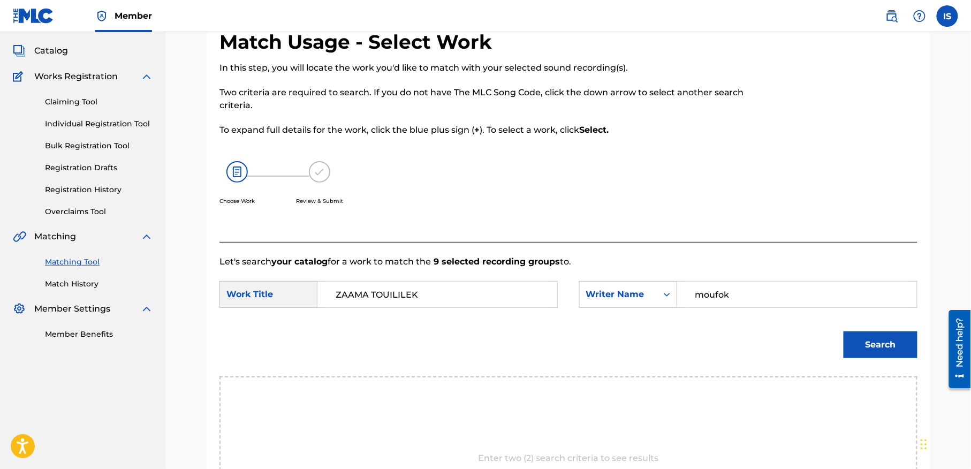
click at [882, 335] on button "Search" at bounding box center [881, 344] width 74 height 27
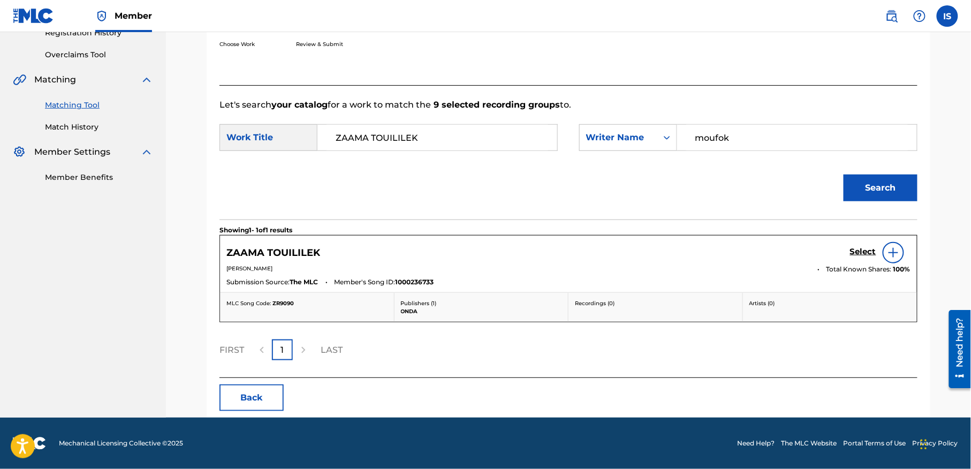
scroll to position [213, 0]
click at [864, 249] on h5 "Select" at bounding box center [863, 252] width 26 height 10
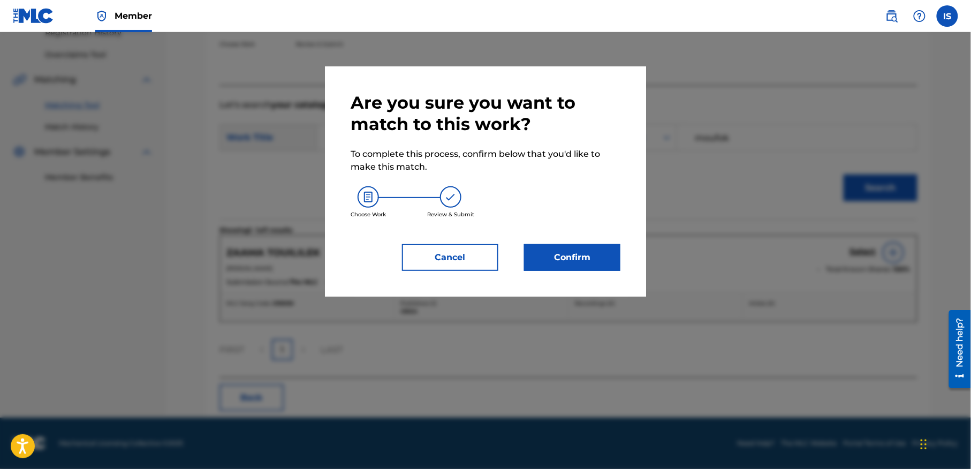
click at [549, 262] on button "Confirm" at bounding box center [572, 257] width 96 height 27
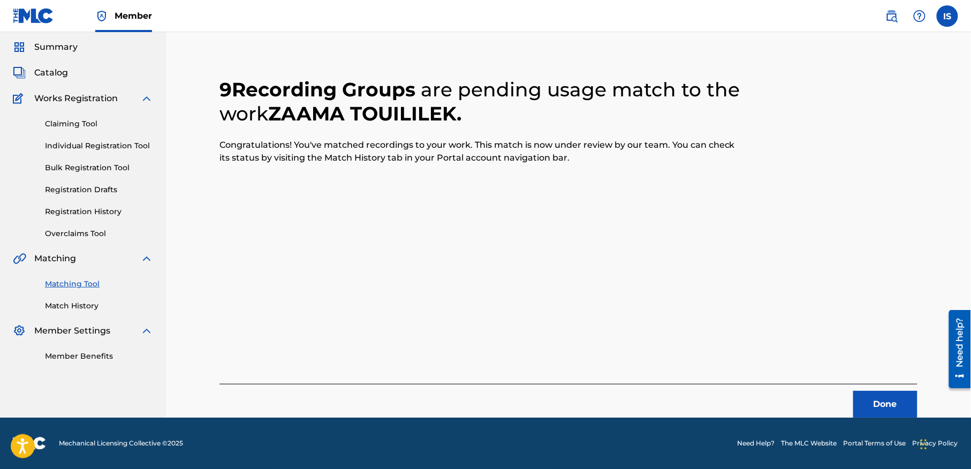
scroll to position [33, 0]
drag, startPoint x: 681, startPoint y: 272, endPoint x: 881, endPoint y: 410, distance: 243.2
click at [881, 410] on button "Done" at bounding box center [885, 404] width 64 height 27
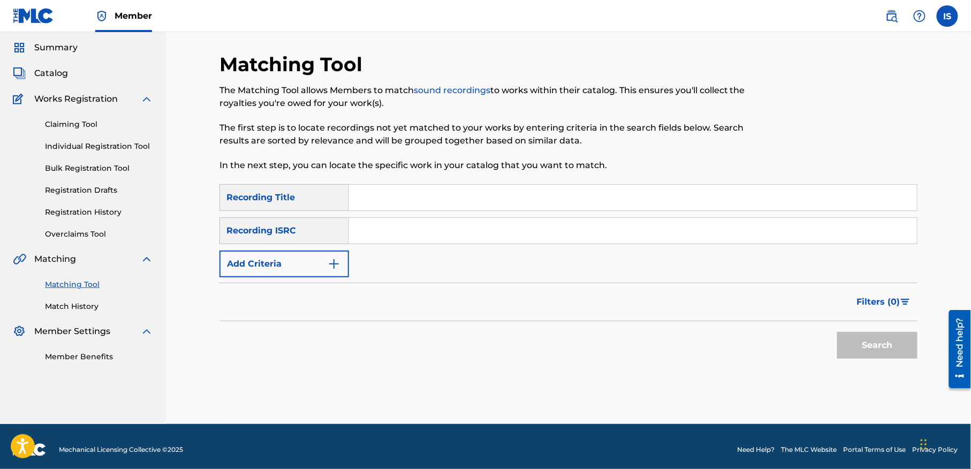
click at [486, 198] on input "Search Form" at bounding box center [633, 198] width 568 height 26
paste input "[PERSON_NAME]"
type input "[PERSON_NAME]"
click at [288, 260] on button "Add Criteria" at bounding box center [284, 263] width 130 height 27
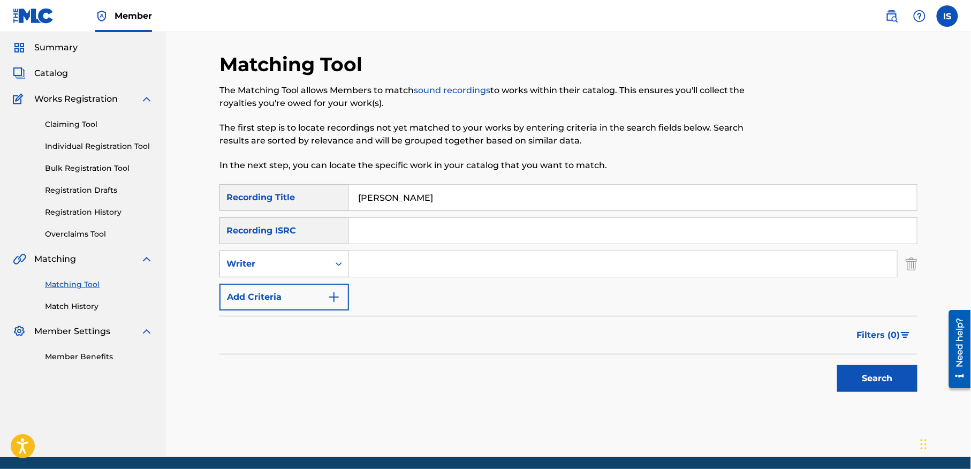
click at [331, 269] on div "Search Form" at bounding box center [338, 263] width 19 height 19
click at [320, 290] on div "Recording Artist" at bounding box center [284, 290] width 128 height 27
click at [369, 267] on input "Search Form" at bounding box center [623, 264] width 548 height 26
type input "cheb bilal"
click at [867, 376] on button "Search" at bounding box center [877, 378] width 80 height 27
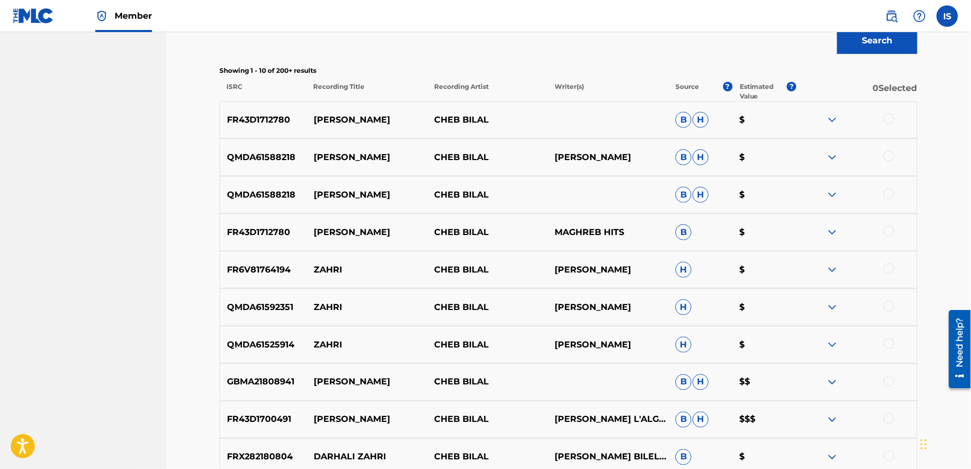
scroll to position [362, 0]
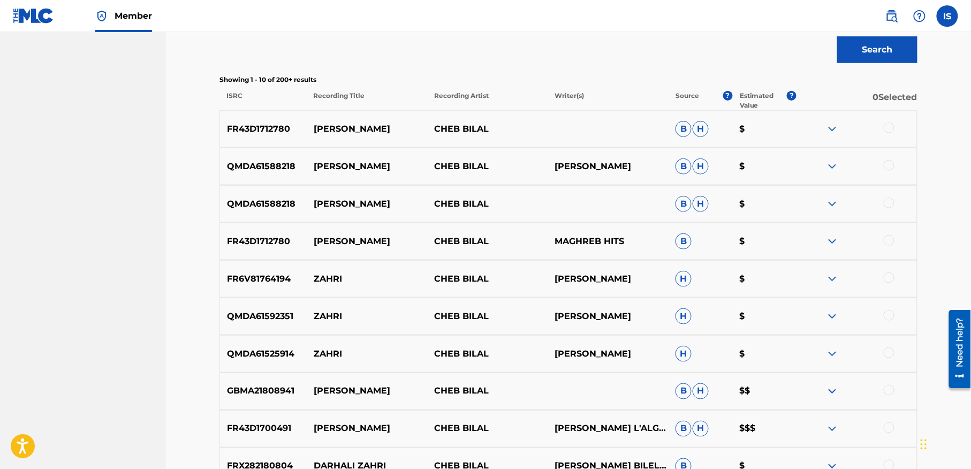
click at [887, 237] on div at bounding box center [889, 240] width 11 height 11
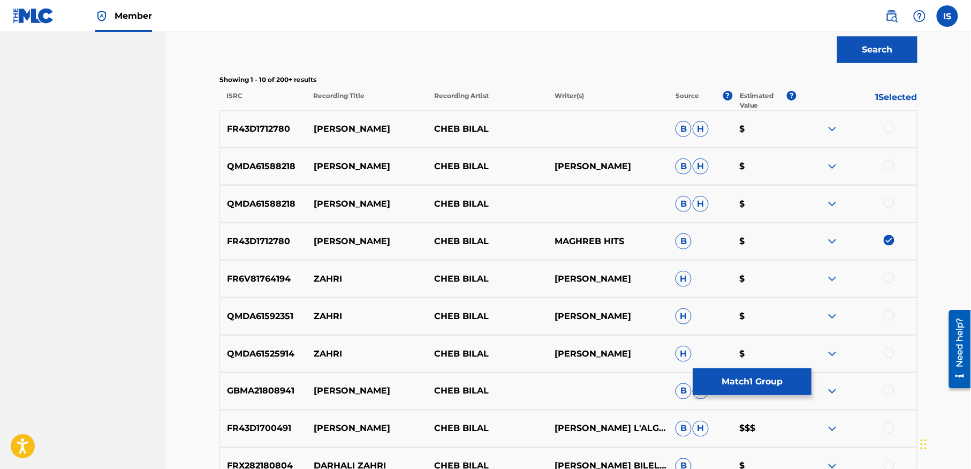
click at [886, 202] on div at bounding box center [889, 203] width 11 height 11
click at [887, 163] on div at bounding box center [889, 165] width 11 height 11
click at [888, 129] on div at bounding box center [889, 128] width 11 height 11
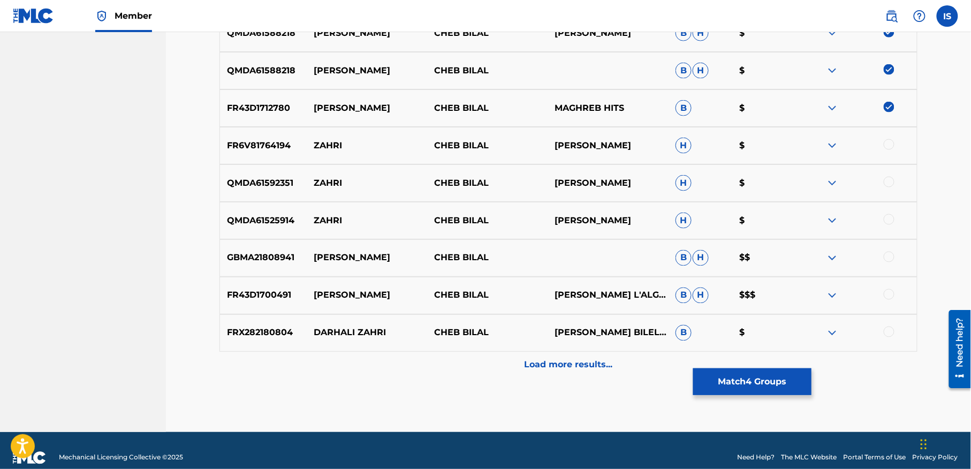
scroll to position [510, 0]
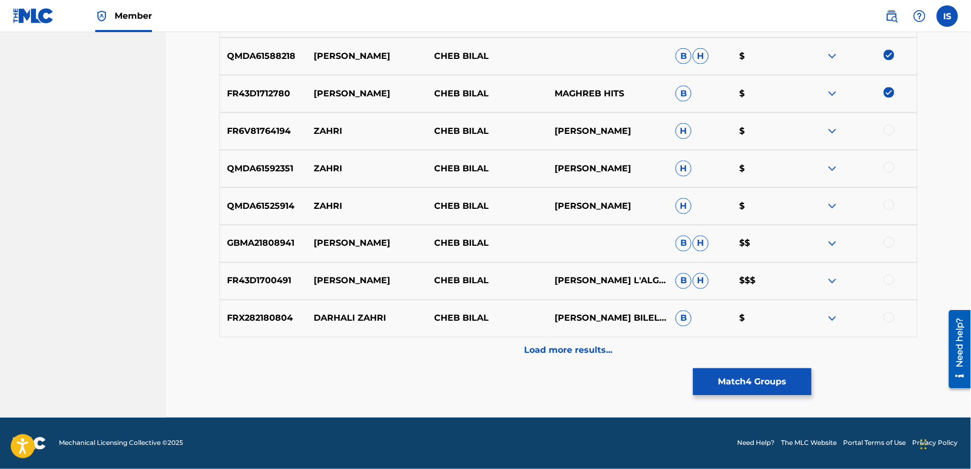
click at [563, 356] on p "Load more results..." at bounding box center [569, 350] width 88 height 13
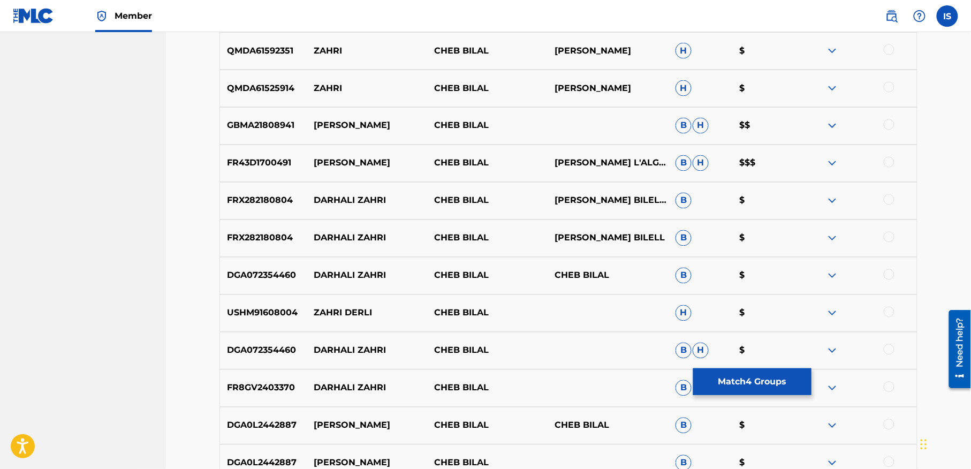
scroll to position [637, 0]
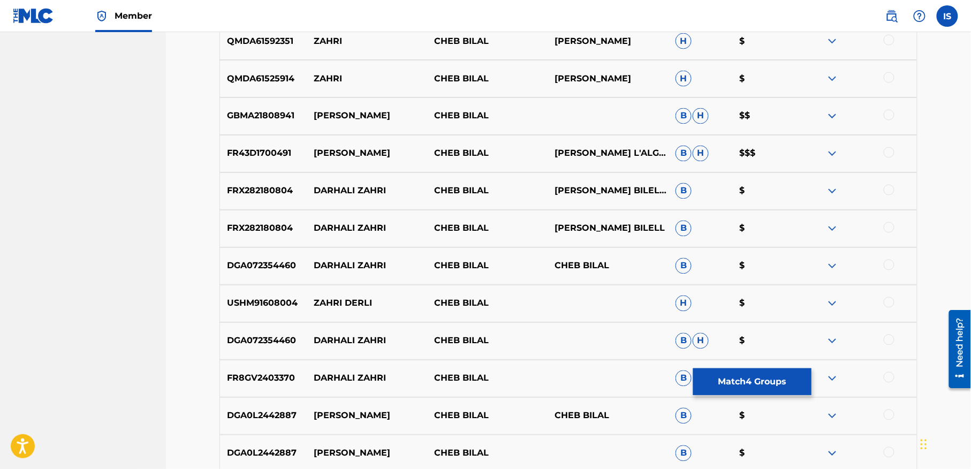
click at [889, 304] on div at bounding box center [889, 302] width 11 height 11
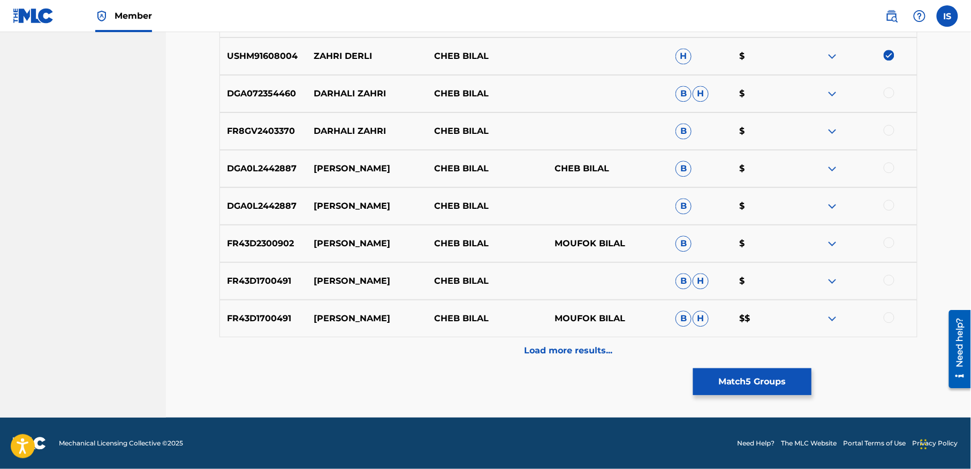
click at [579, 350] on p "Load more results..." at bounding box center [569, 350] width 88 height 13
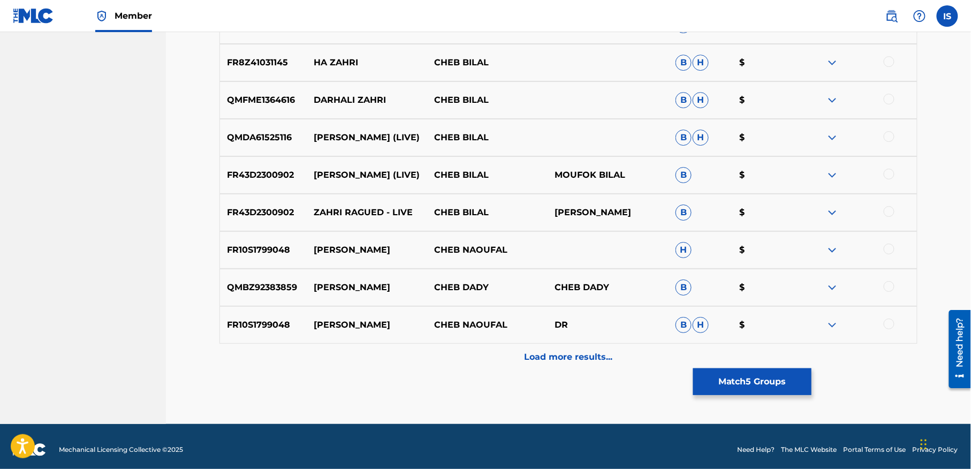
scroll to position [1259, 0]
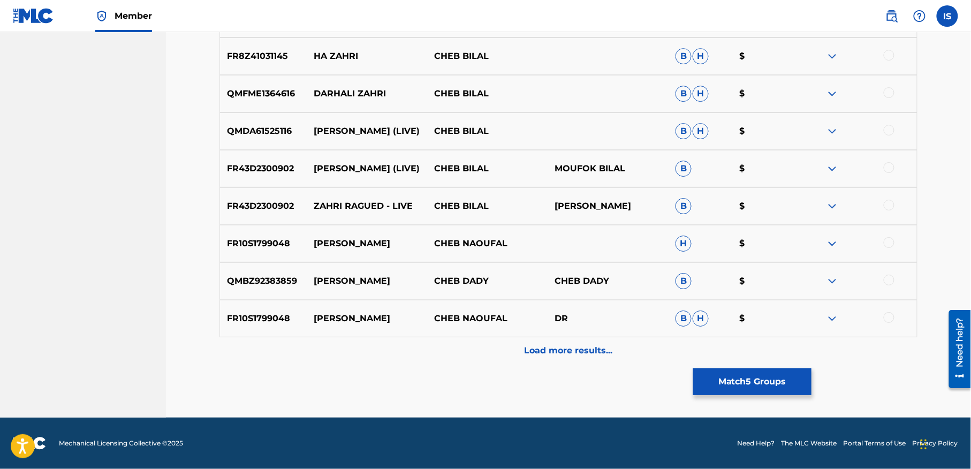
click at [553, 356] on div "Load more results..." at bounding box center [568, 350] width 698 height 27
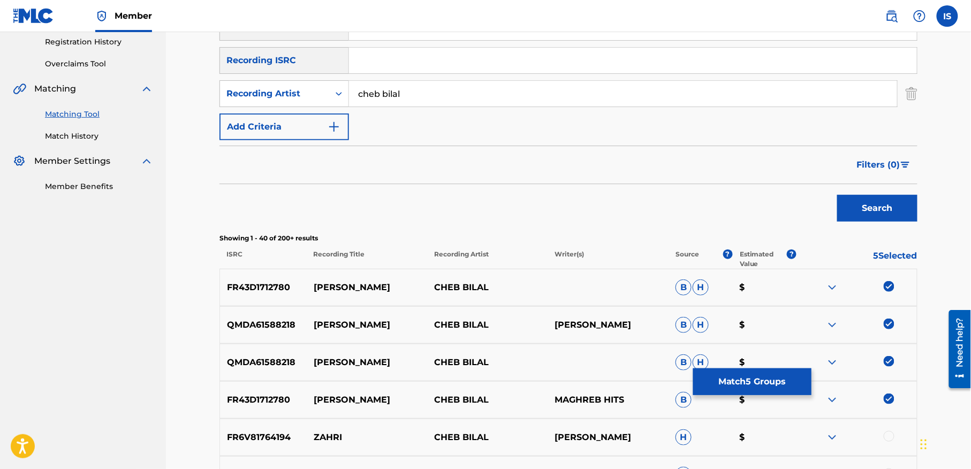
scroll to position [204, 0]
click at [746, 386] on button "Match 5 Groups" at bounding box center [752, 381] width 118 height 27
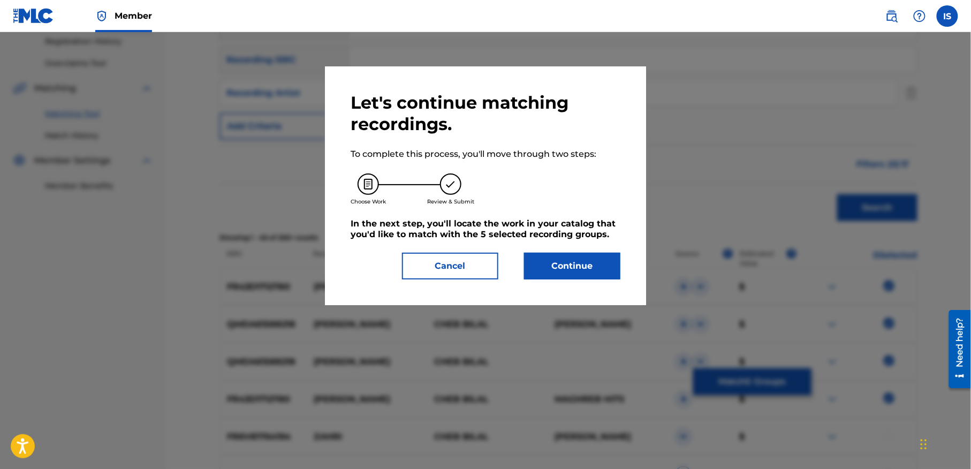
click at [550, 262] on button "Continue" at bounding box center [572, 266] width 96 height 27
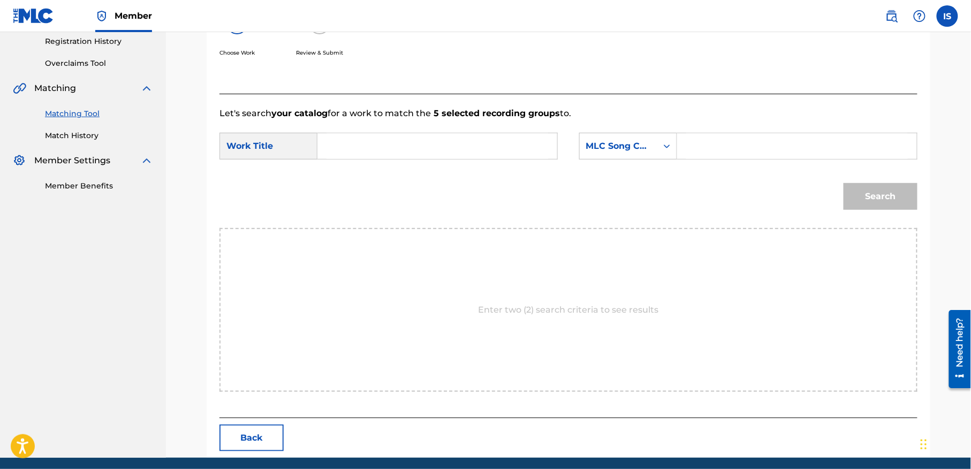
click at [430, 160] on div "SearchWithCriteria74ef4346-8823-495a-b62e-f644ffab674d Work Title SearchWithCri…" at bounding box center [568, 149] width 698 height 33
click at [426, 154] on input "Search Form" at bounding box center [437, 146] width 222 height 26
paste input "[PERSON_NAME]"
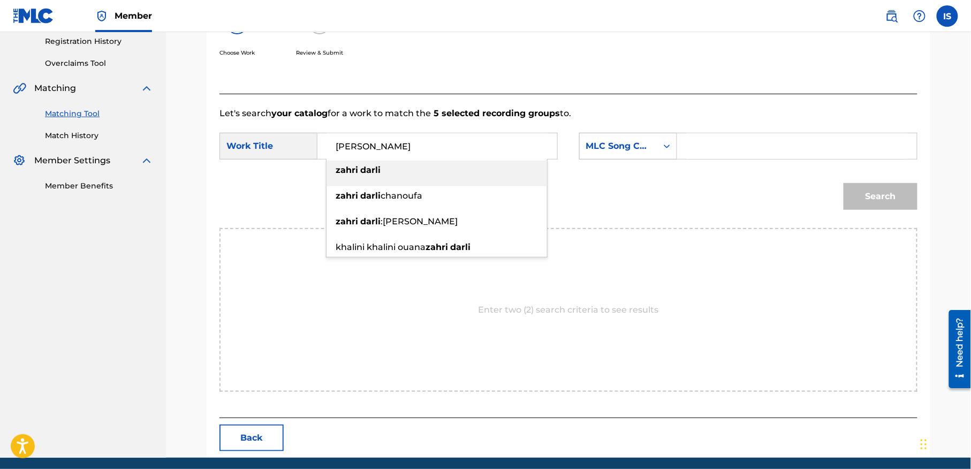
type input "[PERSON_NAME]"
click at [634, 154] on div "MLC Song Code" at bounding box center [619, 146] width 78 height 20
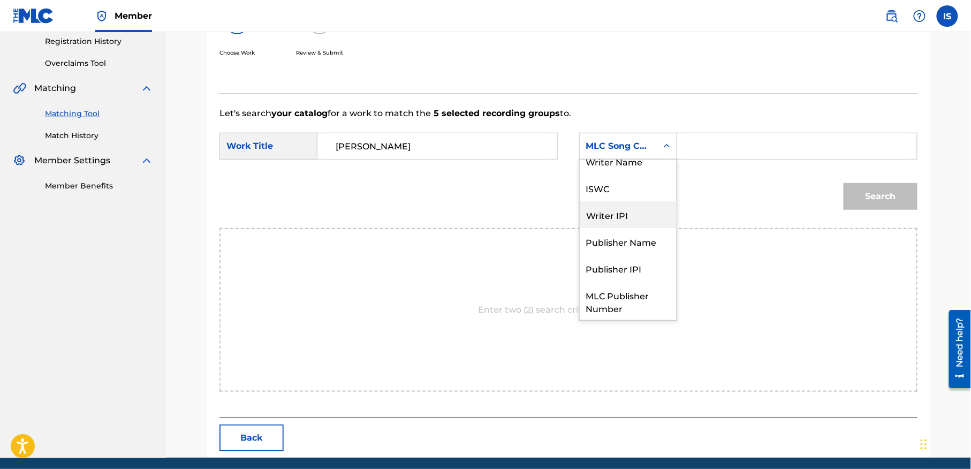
scroll to position [0, 0]
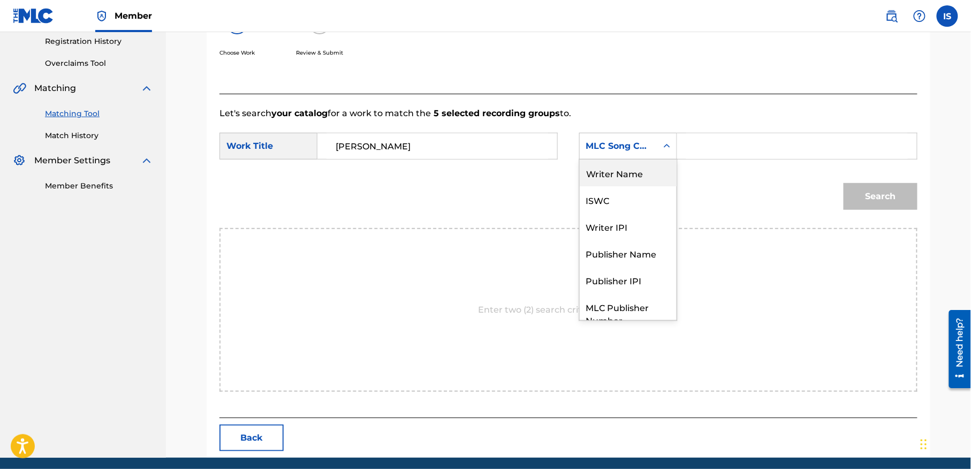
click at [628, 176] on div "Writer Name" at bounding box center [628, 173] width 97 height 27
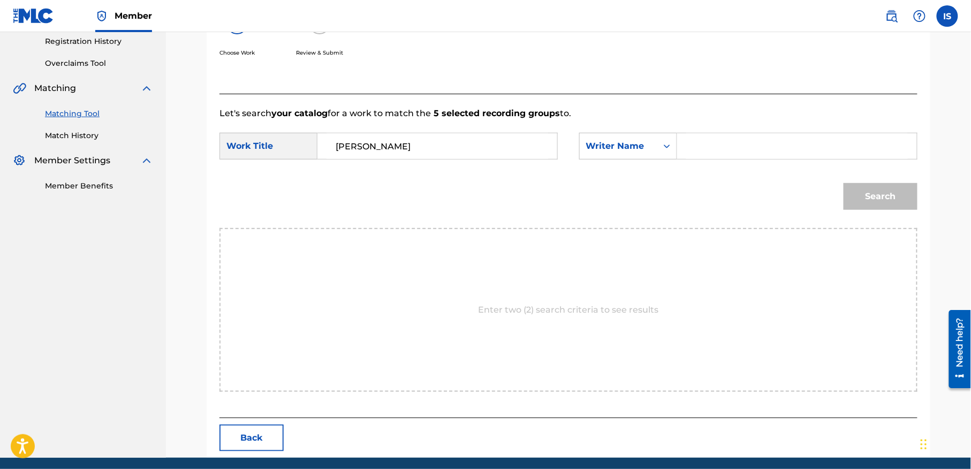
click at [701, 154] on input "Search Form" at bounding box center [797, 146] width 222 height 26
drag, startPoint x: 701, startPoint y: 154, endPoint x: 780, endPoint y: 185, distance: 85.4
click at [780, 185] on form "SearchWithCriteria74ef4346-8823-495a-b62e-f644ffab674d Work Title ZAHRI DARLI S…" at bounding box center [568, 174] width 698 height 108
type input "moufok"
click at [872, 197] on button "Search" at bounding box center [881, 196] width 74 height 27
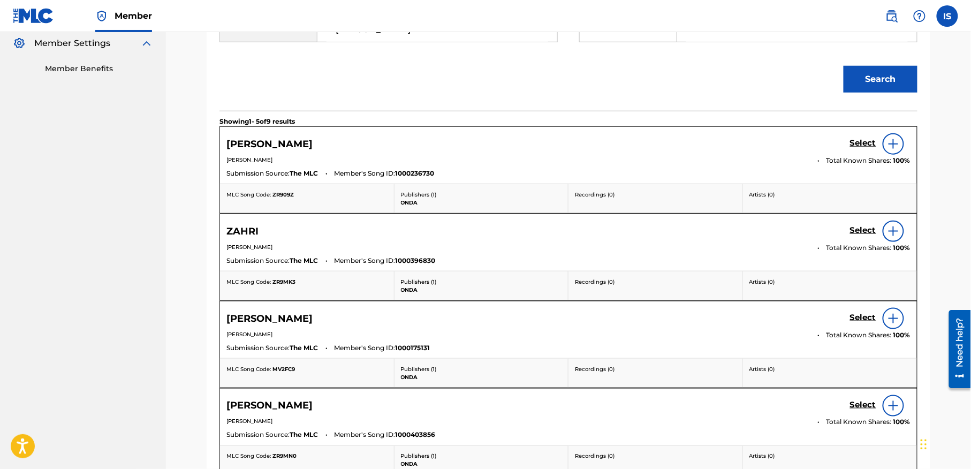
scroll to position [324, 0]
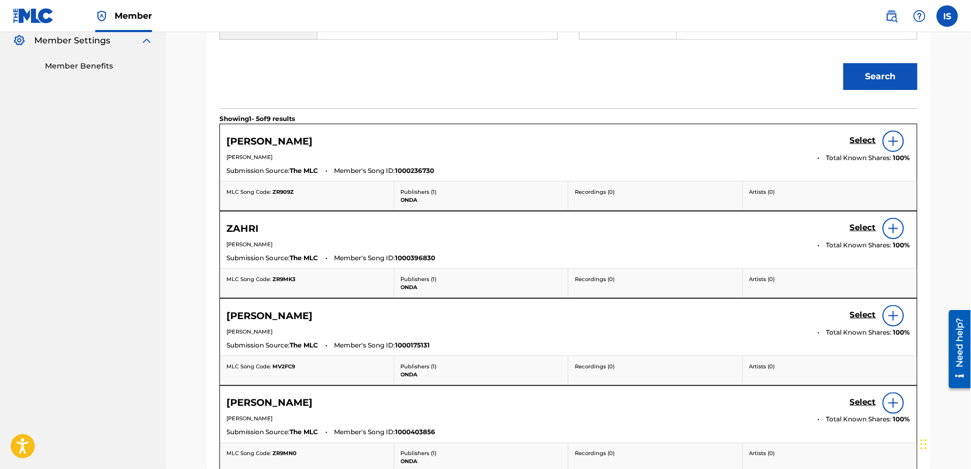
click at [859, 141] on h5 "Select" at bounding box center [863, 140] width 26 height 10
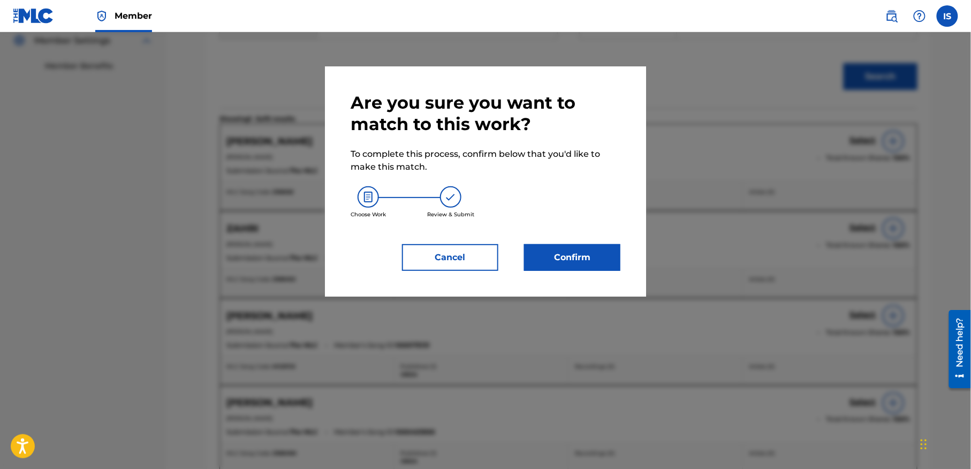
click at [563, 257] on button "Confirm" at bounding box center [572, 257] width 96 height 27
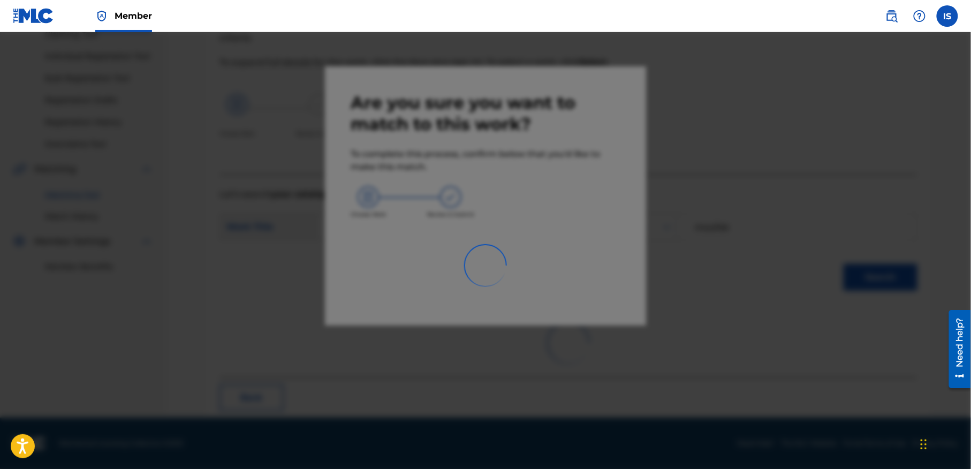
scroll to position [33, 0]
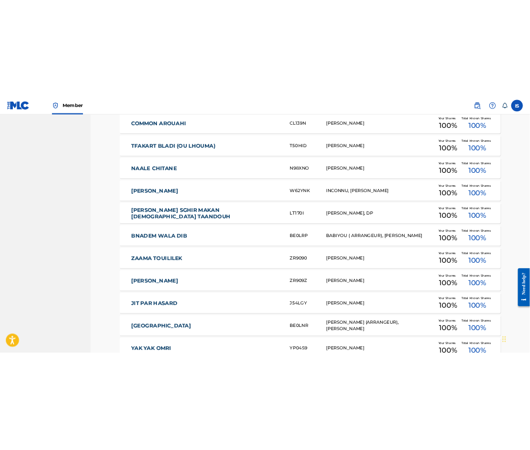
scroll to position [1989, 0]
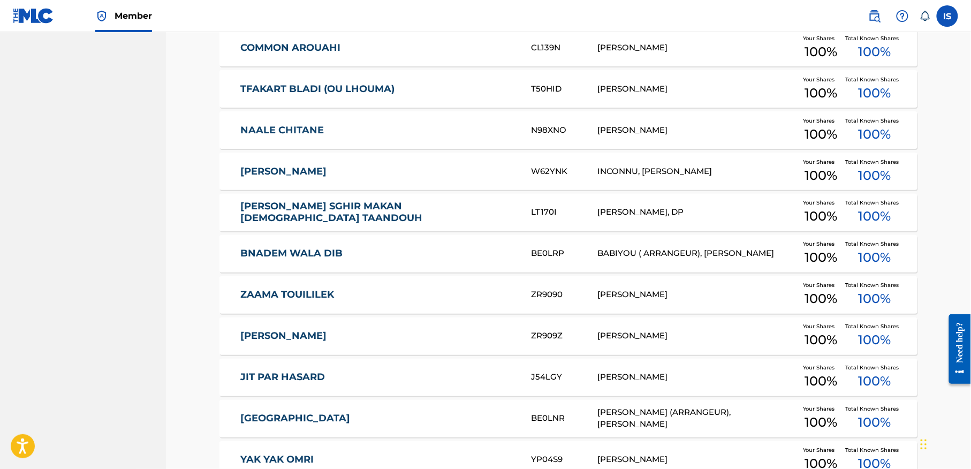
drag, startPoint x: 187, startPoint y: 168, endPoint x: 369, endPoint y: 170, distance: 181.5
click at [369, 170] on div "Catalog Register Work SearchWithCriteria12c25279-02f1-4100-a706-1f76591d5073 Wo…" at bounding box center [568, 277] width 805 height 4469
copy link "[PERSON_NAME]"
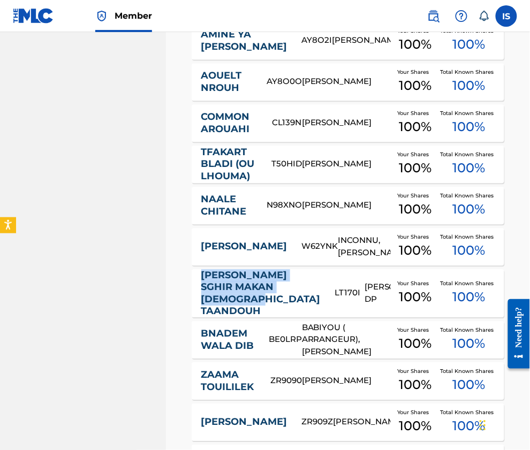
drag, startPoint x: 170, startPoint y: 315, endPoint x: 263, endPoint y: 365, distance: 105.6
click at [263, 365] on div "Catalog Register Work SearchWithCriteria12c25279-02f1-4100-a706-1f76591d5073 Wo…" at bounding box center [348, 411] width 364 height 4684
copy link "[PERSON_NAME] SGHIR MAKAN [DEMOGRAPHIC_DATA] TAANDOUH"
click at [137, 277] on nav "ONDA Summary Catalog Works Registration Claiming Tool Individual Registration T…" at bounding box center [83, 398] width 166 height 4711
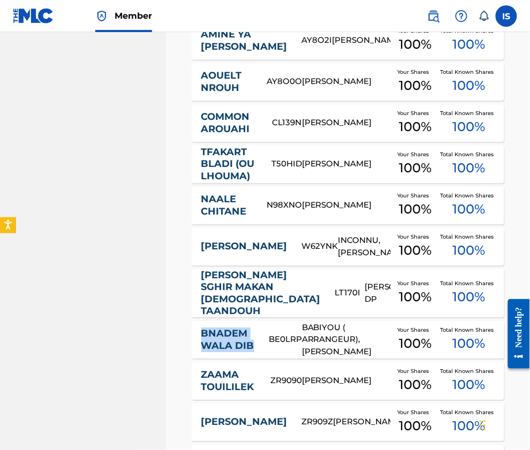
drag, startPoint x: 184, startPoint y: 386, endPoint x: 253, endPoint y: 403, distance: 70.6
click at [253, 403] on div "Catalog Register Work SearchWithCriteria12c25279-02f1-4100-a706-1f76591d5073 Wo…" at bounding box center [348, 424] width 338 height 4657
copy link "BNADEM WALA DIB"
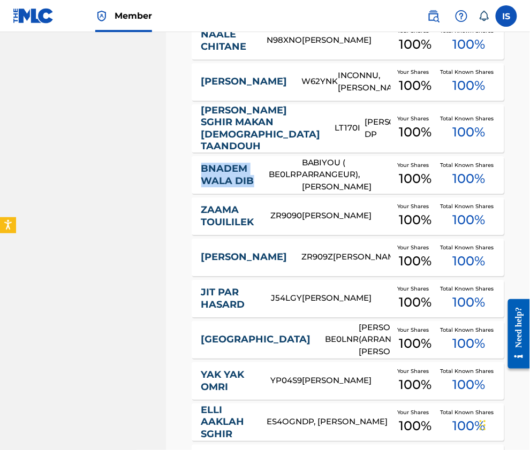
scroll to position [2157, 0]
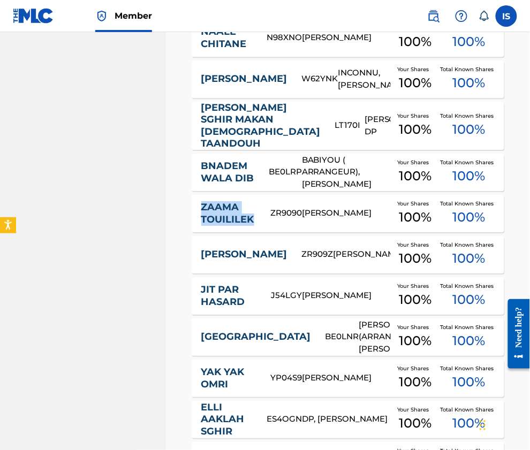
drag, startPoint x: 186, startPoint y: 260, endPoint x: 262, endPoint y: 282, distance: 79.1
click at [262, 282] on div "Catalog Register Work SearchWithCriteria12c25279-02f1-4100-a706-1f76591d5073 Wo…" at bounding box center [348, 257] width 338 height 4657
copy link "ZAAMA TOUILILEK"
drag, startPoint x: 179, startPoint y: 306, endPoint x: 241, endPoint y: 320, distance: 63.6
click at [241, 320] on div "Catalog Register Work SearchWithCriteria12c25279-02f1-4100-a706-1f76591d5073 Wo…" at bounding box center [348, 257] width 338 height 4657
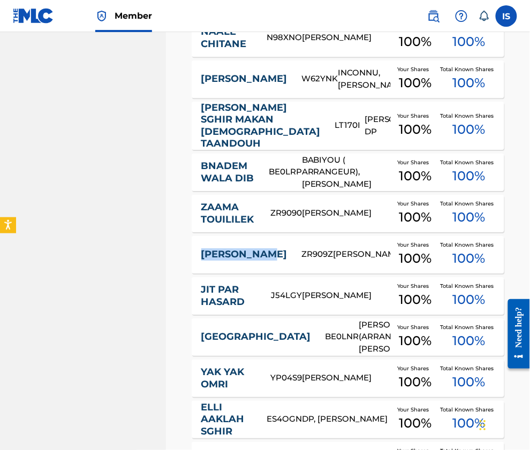
copy link "[PERSON_NAME]"
